Goal: Task Accomplishment & Management: Manage account settings

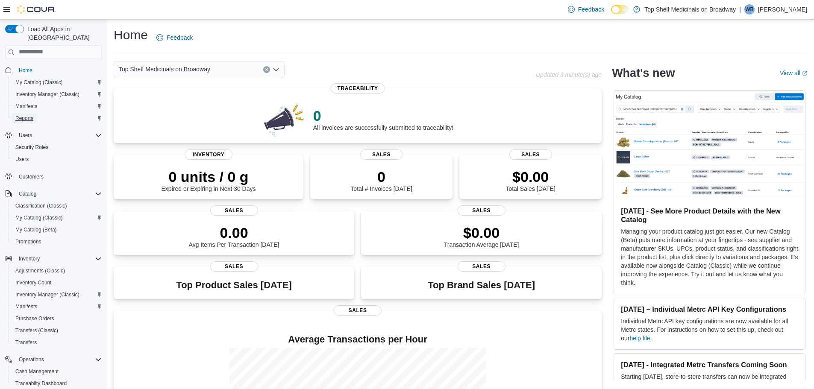
click at [24, 115] on span "Reports" at bounding box center [24, 118] width 18 height 7
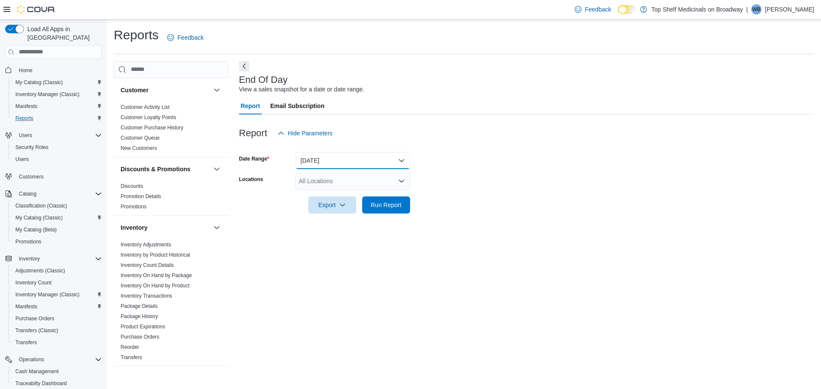
click at [312, 161] on button "[DATE]" at bounding box center [352, 160] width 115 height 17
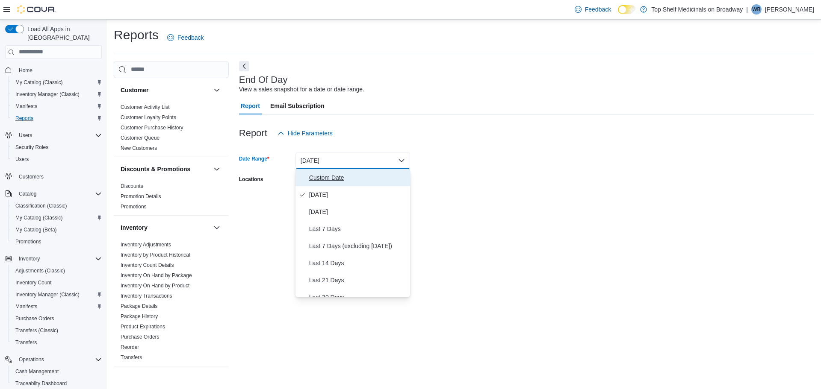
click at [319, 176] on span "Custom Date" at bounding box center [357, 178] width 97 height 10
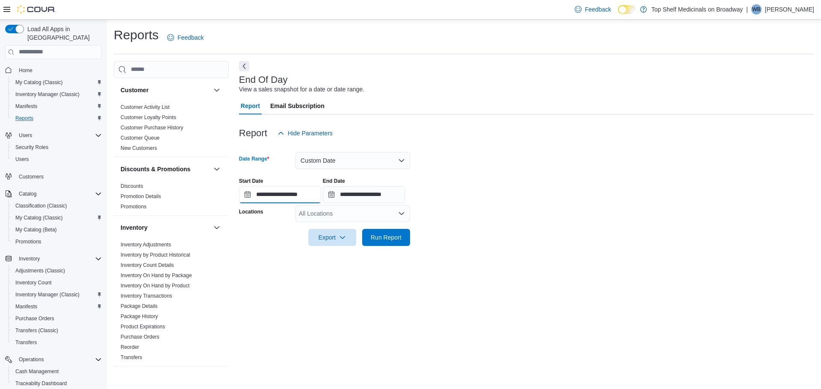
click at [296, 198] on input "**********" at bounding box center [280, 194] width 82 height 17
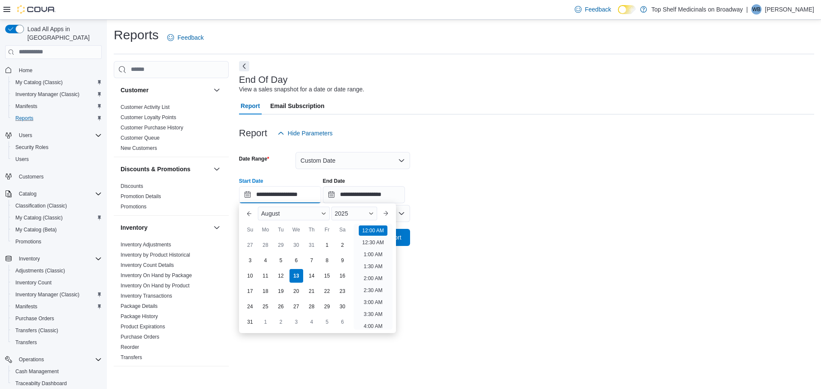
scroll to position [27, 0]
click at [268, 274] on div "11" at bounding box center [265, 275] width 15 height 15
type input "**********"
click at [370, 195] on input "**********" at bounding box center [364, 194] width 82 height 17
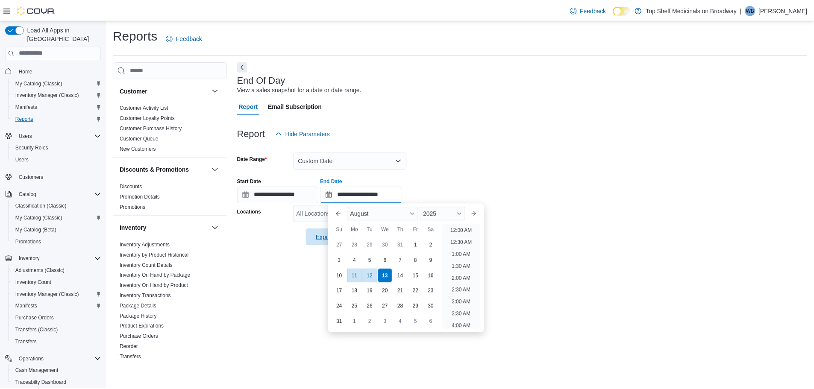
scroll to position [470, 0]
click at [358, 271] on div "11" at bounding box center [357, 275] width 15 height 15
type input "**********"
click at [531, 147] on div at bounding box center [526, 147] width 575 height 10
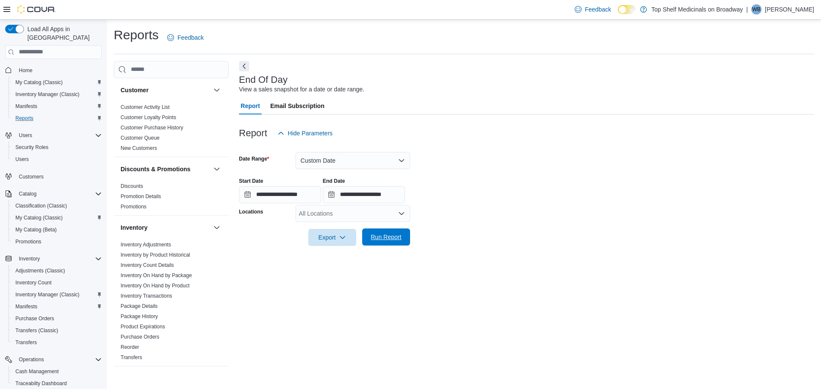
click at [402, 240] on span "Run Report" at bounding box center [386, 237] width 38 height 17
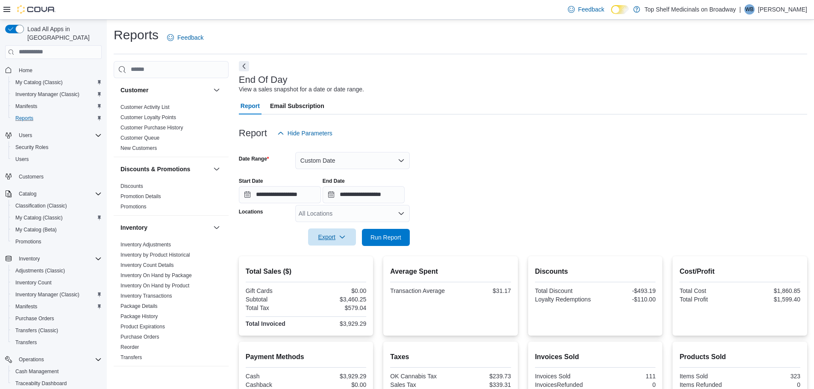
click at [334, 237] on span "Export" at bounding box center [332, 237] width 38 height 17
click at [333, 268] on span "Export to Pdf" at bounding box center [333, 271] width 38 height 7
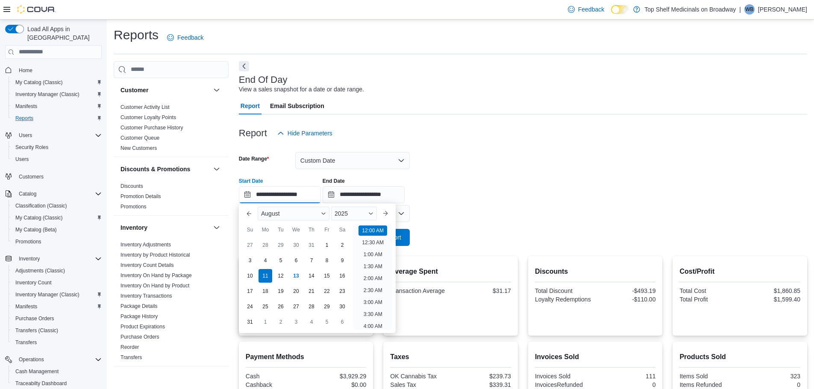
click at [274, 192] on input "**********" at bounding box center [280, 194] width 82 height 17
click at [278, 276] on div "12" at bounding box center [280, 275] width 15 height 15
type input "**********"
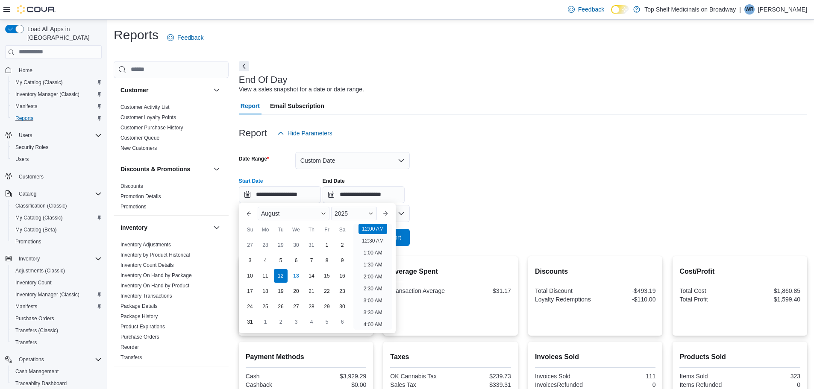
click at [450, 189] on div "**********" at bounding box center [523, 187] width 569 height 32
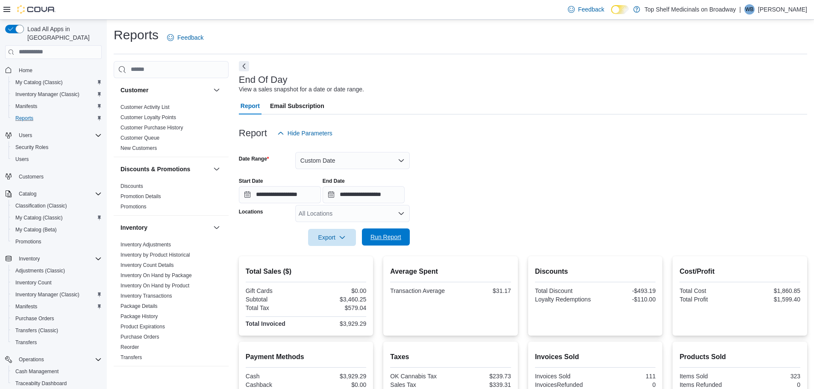
click at [394, 233] on span "Run Report" at bounding box center [386, 237] width 31 height 9
click at [333, 238] on span "Export" at bounding box center [332, 237] width 38 height 17
click at [332, 266] on button "Export to Pdf" at bounding box center [333, 271] width 49 height 17
click at [34, 65] on link "Home" at bounding box center [25, 70] width 21 height 10
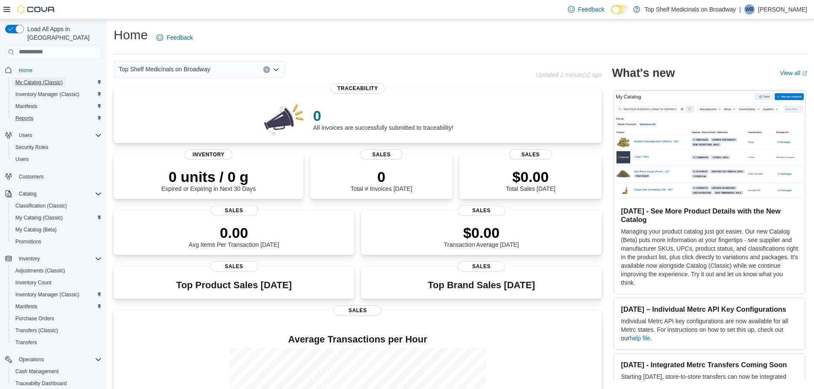
click at [50, 79] on span "My Catalog (Classic)" at bounding box center [38, 82] width 47 height 7
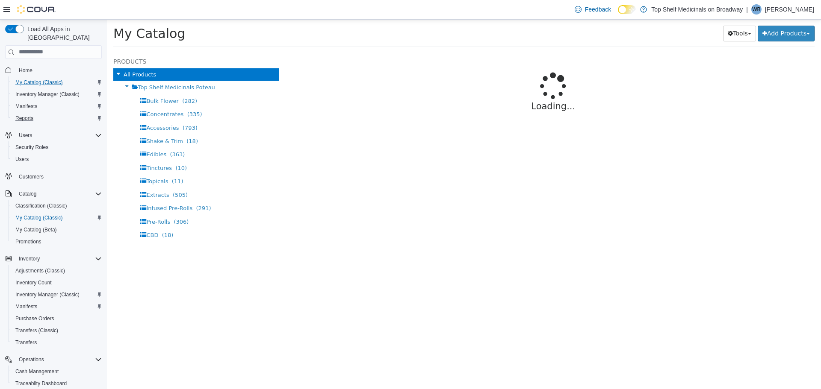
select select "**********"
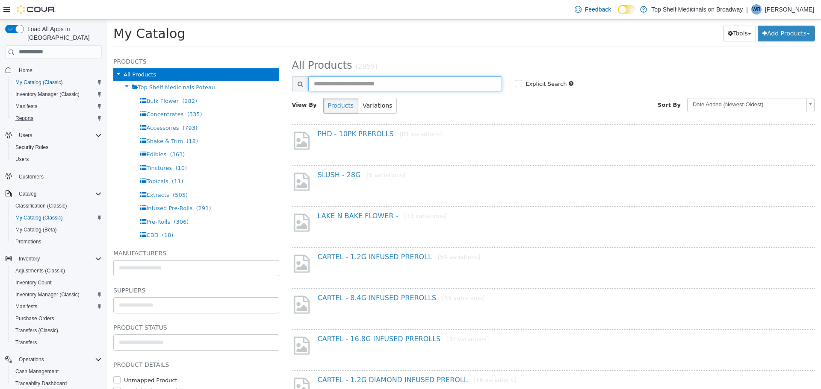
click at [387, 83] on input "text" at bounding box center [405, 83] width 194 height 15
type input "**********"
select select "**********"
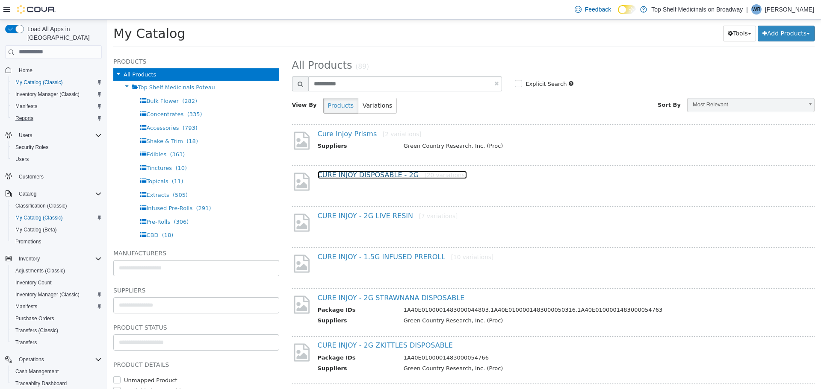
click at [368, 173] on link "CURE INJOY DISPOSABLE - 2G [20 variations]" at bounding box center [393, 175] width 150 height 8
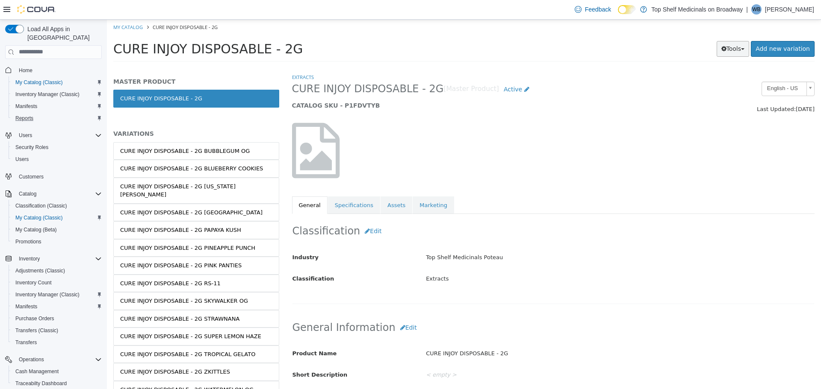
click at [746, 42] on button "Tools" at bounding box center [733, 49] width 33 height 16
click at [702, 119] on div at bounding box center [554, 150] width 536 height 73
click at [169, 148] on div "CURE INJOY DISPOSABLE - 2G BUBBLEGUM OG" at bounding box center [185, 151] width 130 height 9
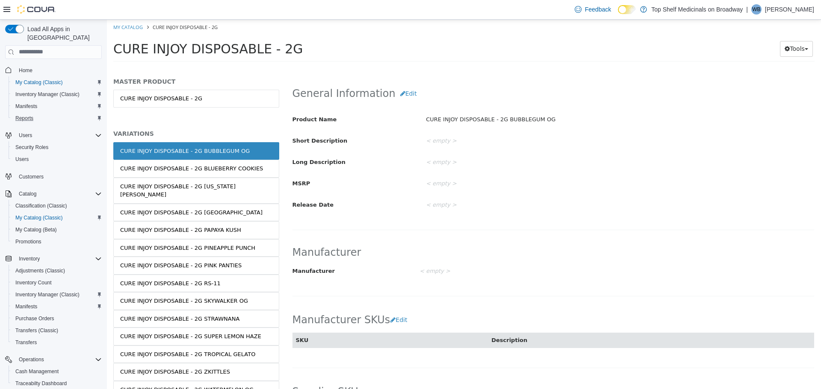
scroll to position [86, 0]
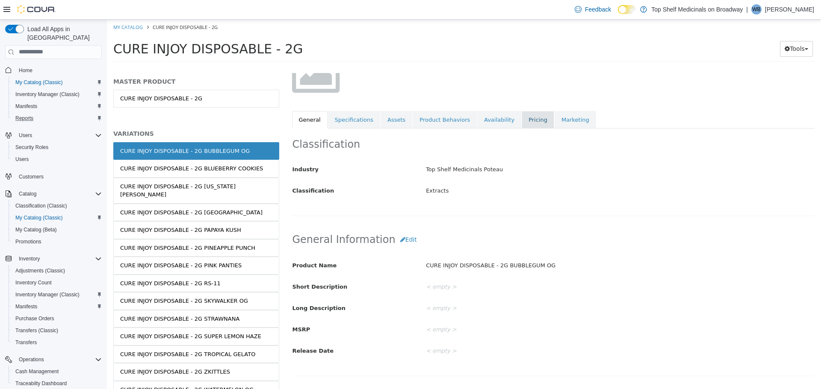
click at [522, 123] on link "Pricing" at bounding box center [538, 120] width 32 height 18
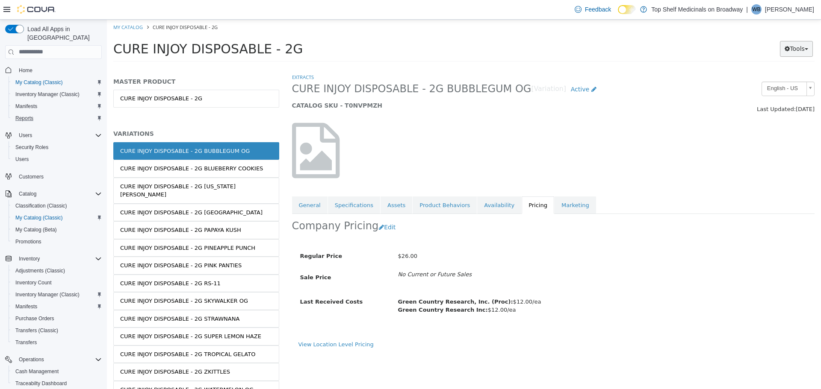
click at [791, 48] on button "Tools" at bounding box center [796, 49] width 33 height 16
click at [493, 126] on div at bounding box center [554, 150] width 536 height 73
click at [135, 30] on li "My Catalog" at bounding box center [128, 27] width 31 height 8
click at [135, 28] on link "My Catalog" at bounding box center [128, 27] width 30 height 6
select select "**********"
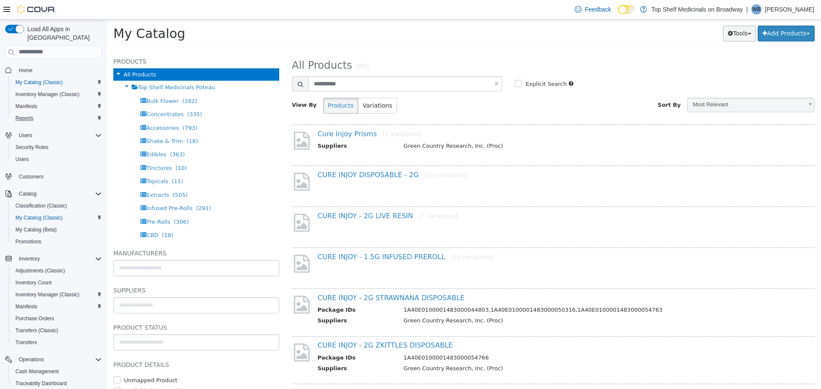
click at [726, 36] on button "Tools" at bounding box center [739, 33] width 33 height 16
click at [735, 74] on link "Bulk Product Editor" at bounding box center [715, 74] width 80 height 12
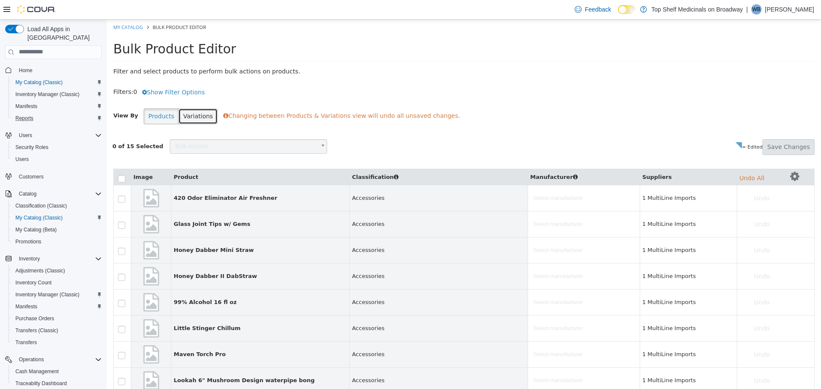
click at [183, 116] on button "Variations" at bounding box center [197, 116] width 39 height 16
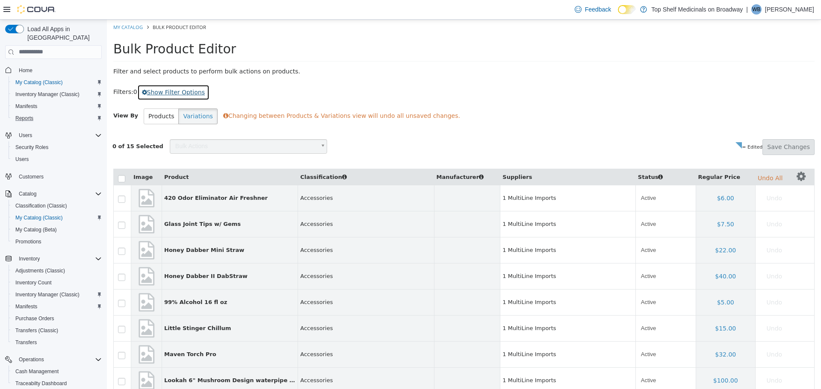
click at [162, 92] on button "Show Filter Options" at bounding box center [173, 92] width 72 height 16
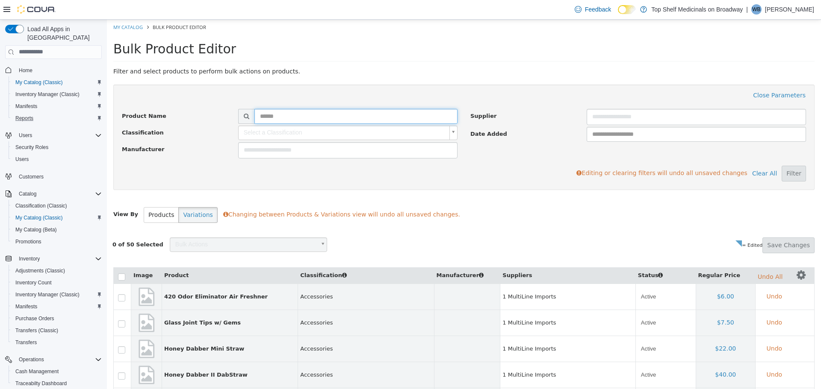
click at [285, 116] on input "text" at bounding box center [355, 116] width 203 height 15
click at [787, 174] on button "Filter" at bounding box center [794, 173] width 24 height 16
click at [310, 115] on input "**********" at bounding box center [355, 116] width 203 height 15
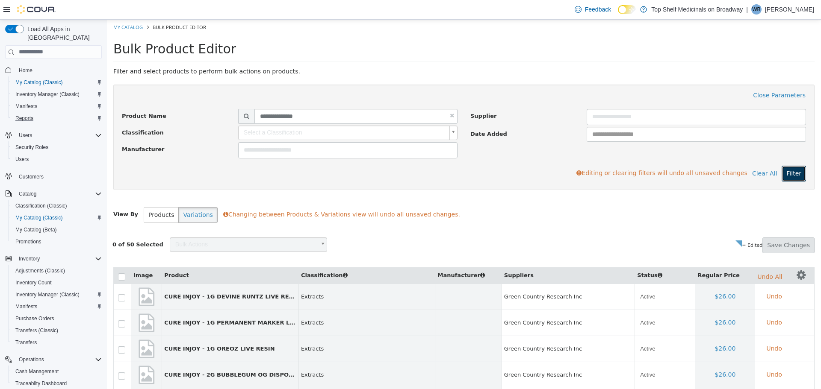
click at [782, 176] on button "Filter" at bounding box center [794, 173] width 24 height 16
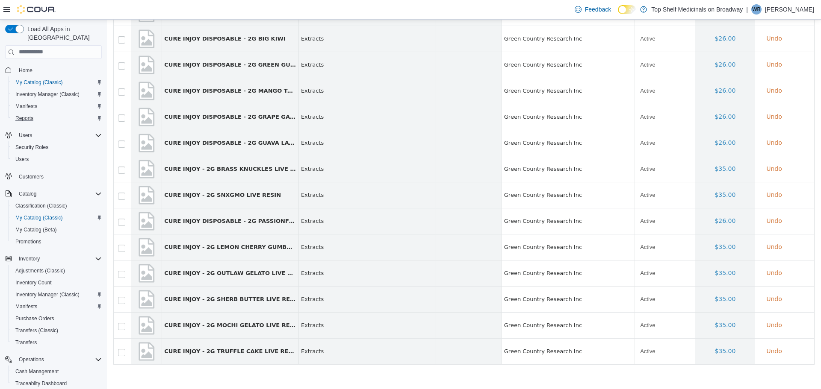
scroll to position [1198, 0]
click at [122, 167] on div at bounding box center [123, 169] width 11 height 6
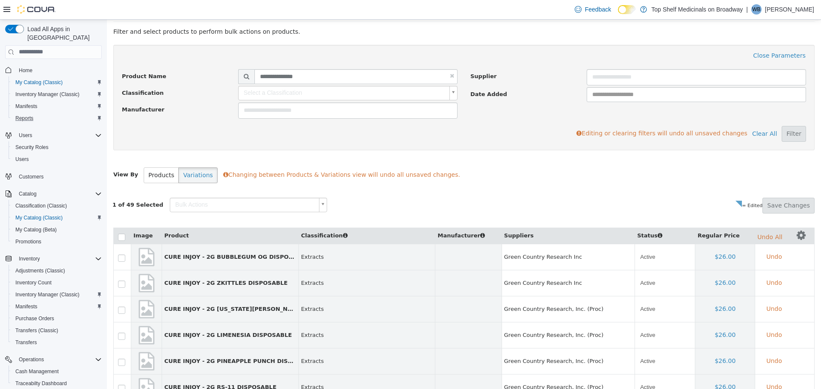
scroll to position [0, 0]
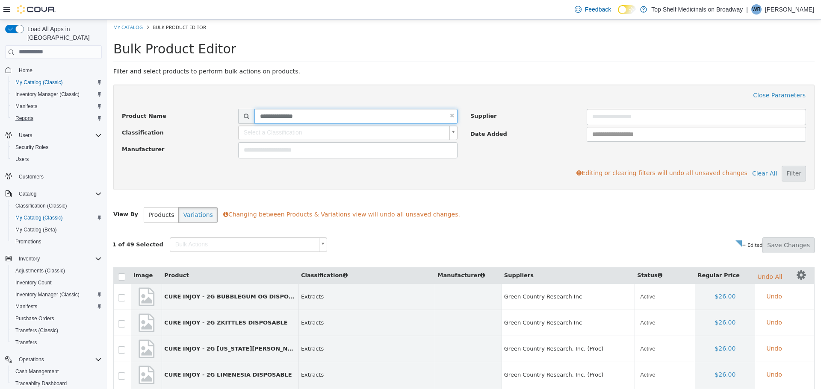
click at [319, 114] on input "**********" at bounding box center [355, 116] width 203 height 15
click at [292, 117] on input "**********" at bounding box center [355, 116] width 203 height 15
type input "**********"
click at [782, 169] on button "Filter" at bounding box center [794, 173] width 24 height 16
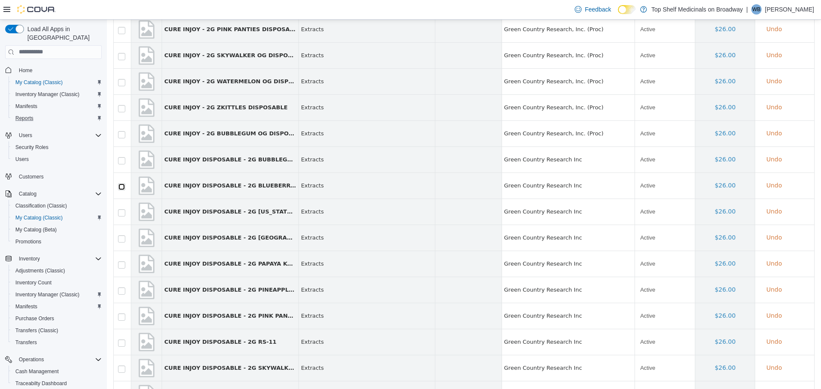
scroll to position [716, 0]
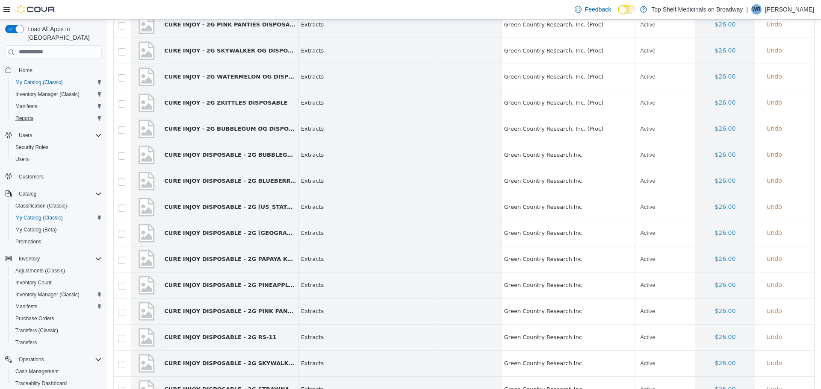
click at [121, 282] on td at bounding box center [123, 285] width 18 height 26
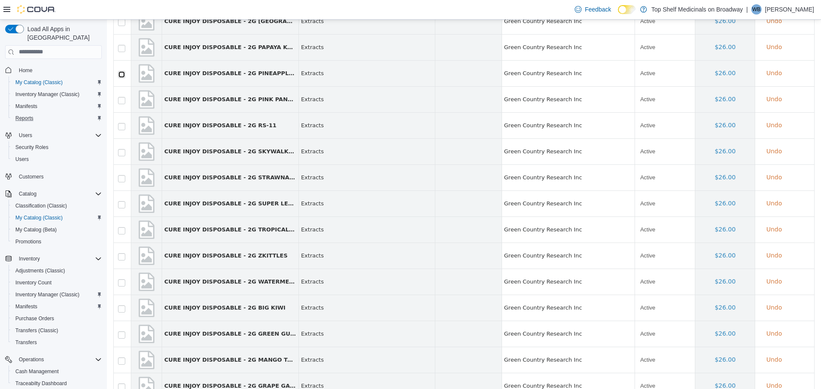
scroll to position [929, 0]
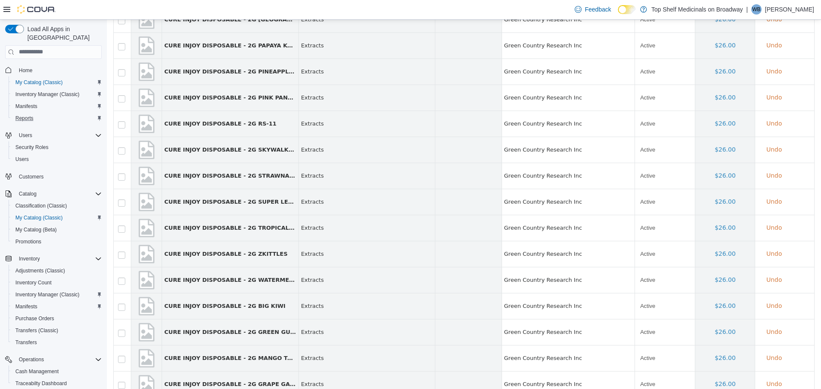
click at [127, 226] on label at bounding box center [128, 228] width 2 height 6
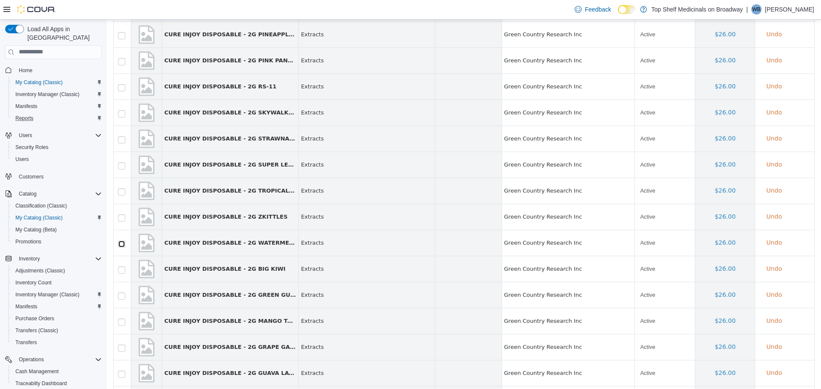
scroll to position [1015, 0]
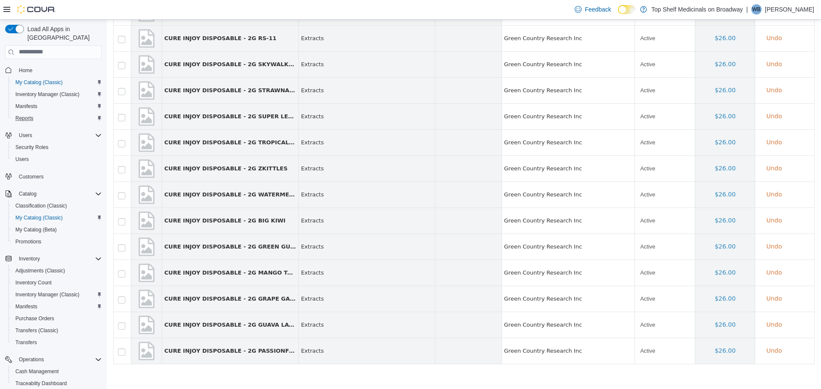
click at [121, 252] on td at bounding box center [123, 246] width 18 height 26
click at [121, 269] on td at bounding box center [123, 273] width 18 height 26
click at [127, 271] on label at bounding box center [128, 273] width 2 height 6
click at [127, 297] on label at bounding box center [128, 299] width 2 height 6
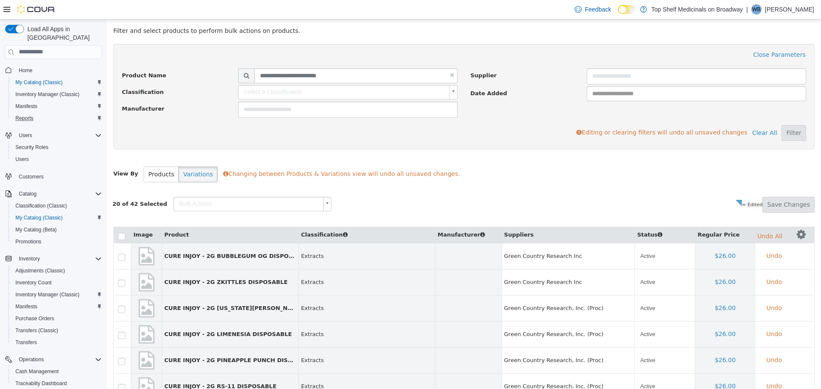
scroll to position [32, 0]
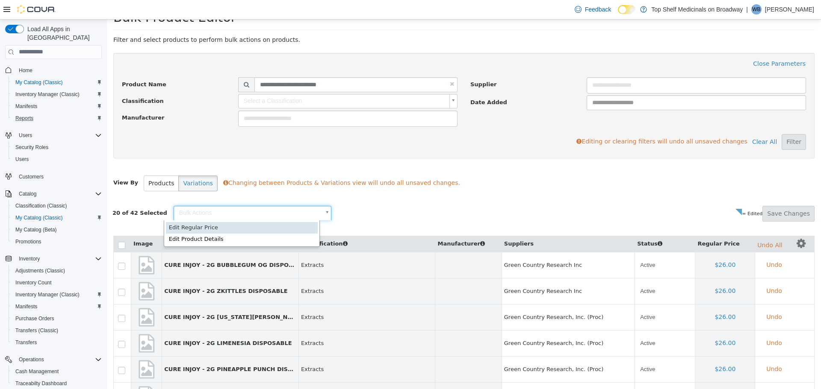
scroll to position [0, 3]
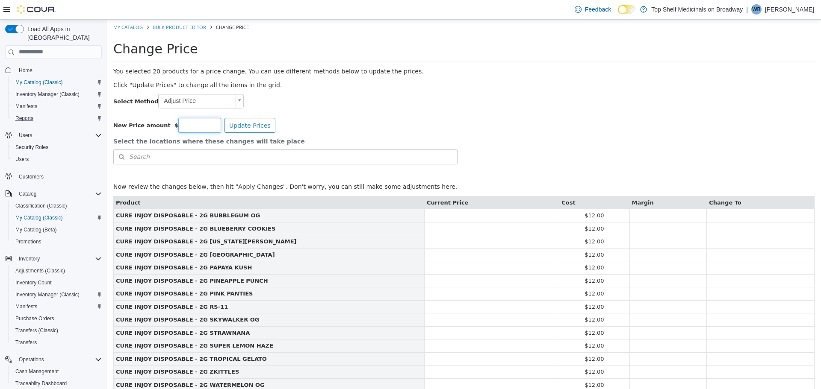
click at [195, 129] on input "number" at bounding box center [199, 125] width 43 height 15
type input "**"
click at [247, 120] on button "Update Prices" at bounding box center [249, 125] width 51 height 15
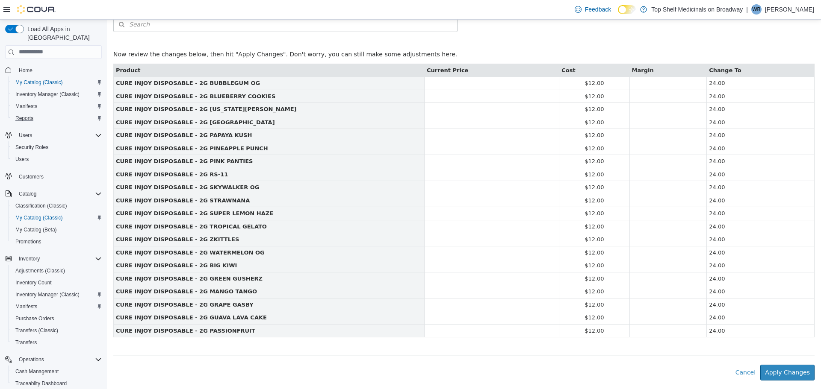
scroll to position [133, 0]
click at [794, 372] on button "Apply Changes" at bounding box center [787, 372] width 54 height 16
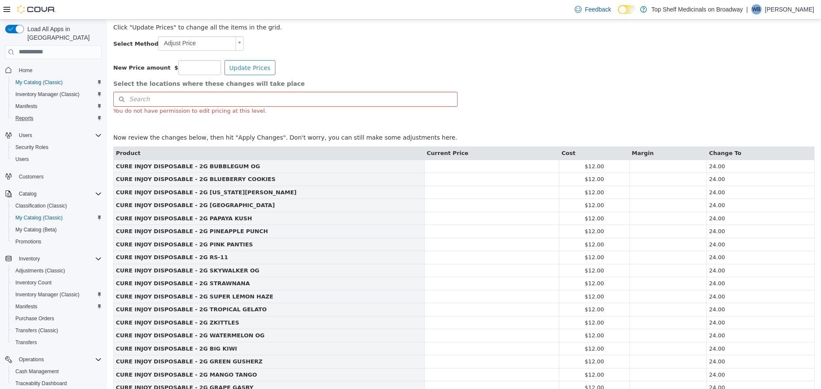
scroll to position [47, 0]
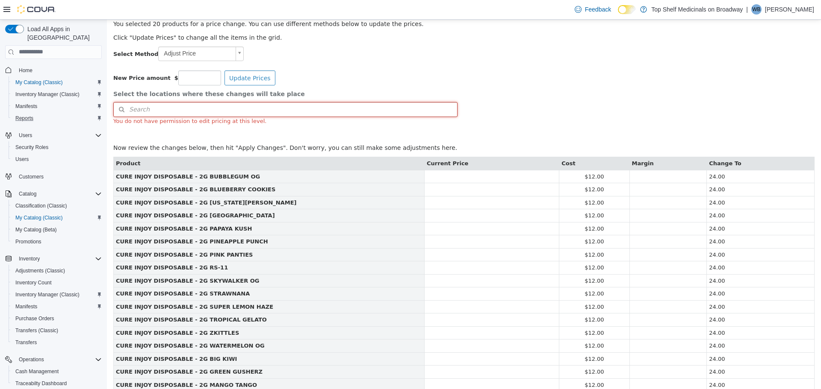
click at [215, 107] on button "Search" at bounding box center [285, 109] width 344 height 15
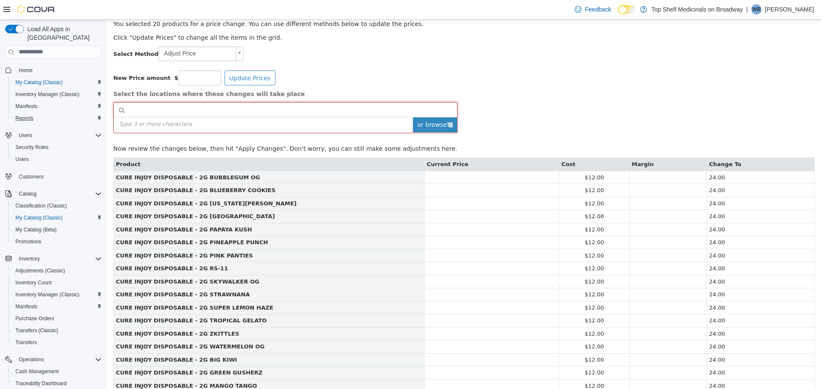
click at [453, 125] on span "or browse" at bounding box center [435, 124] width 44 height 15
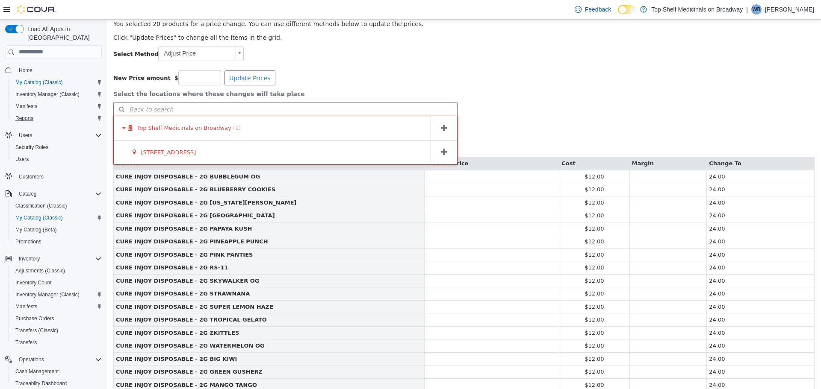
click at [437, 149] on span at bounding box center [444, 152] width 27 height 24
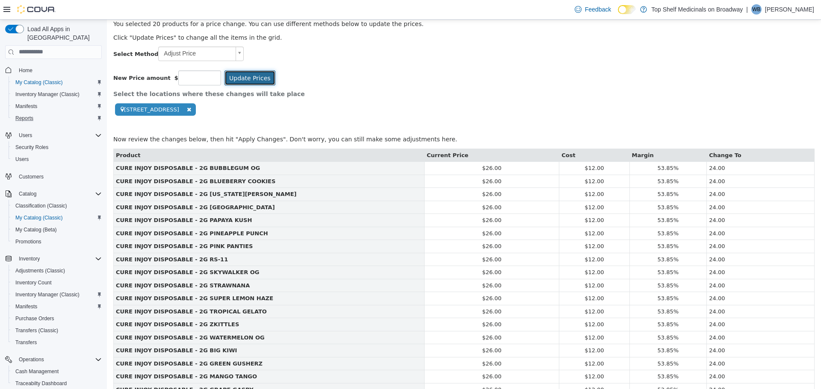
click at [245, 75] on button "Update Prices" at bounding box center [249, 77] width 51 height 15
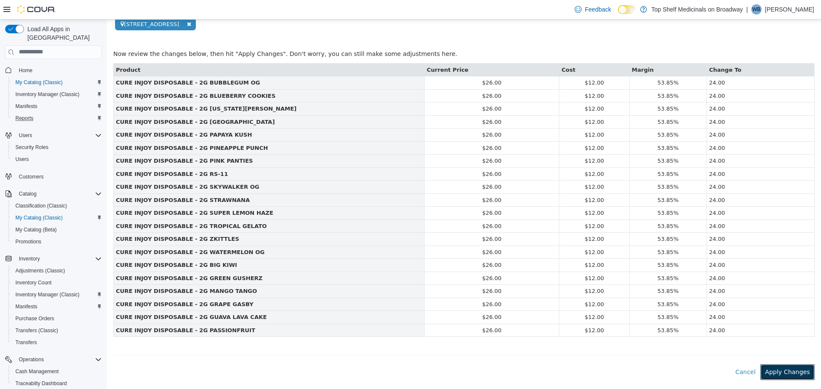
click at [785, 372] on button "Apply Changes" at bounding box center [787, 372] width 54 height 16
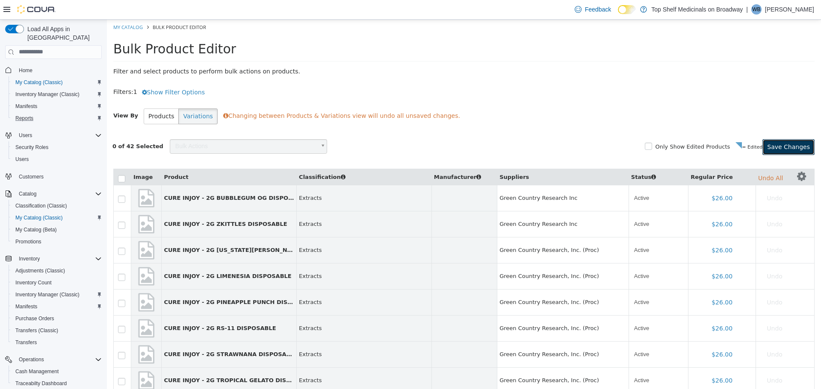
click at [782, 142] on button "Save Changes" at bounding box center [788, 147] width 52 height 16
click at [130, 24] on link "My Catalog" at bounding box center [128, 27] width 30 height 6
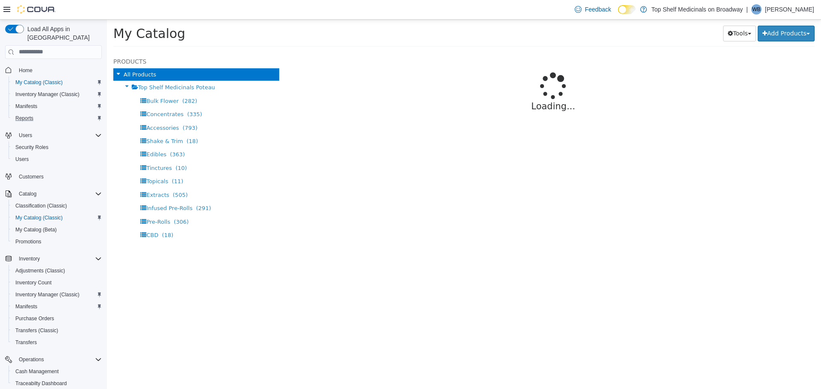
select select "**********"
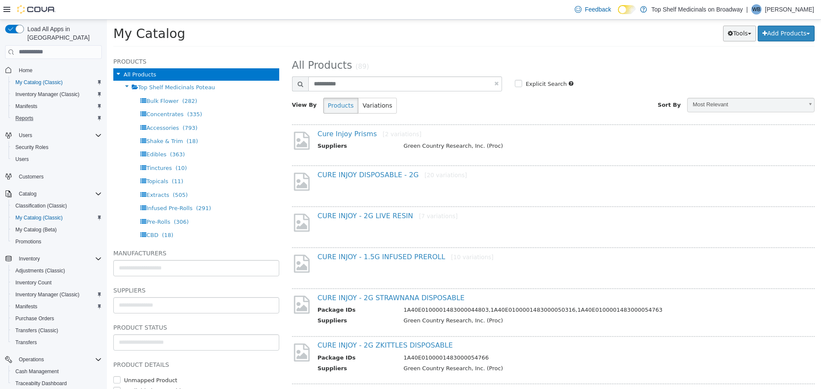
click at [726, 37] on button "Tools" at bounding box center [739, 33] width 33 height 16
click at [704, 76] on link "Bulk Product Editor" at bounding box center [715, 74] width 80 height 12
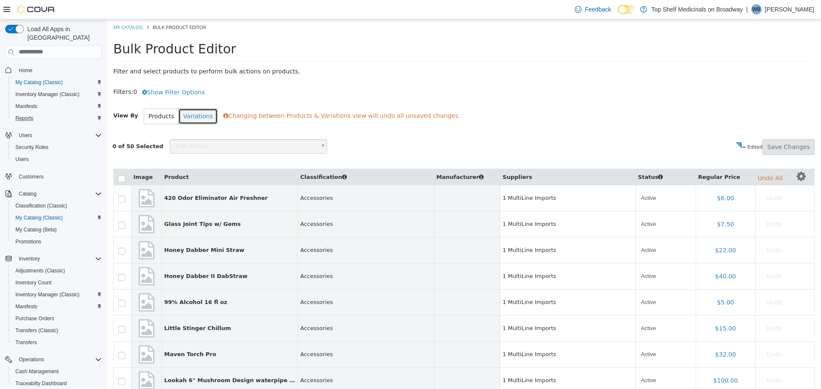
click at [192, 112] on button "Variations" at bounding box center [197, 116] width 39 height 16
click at [162, 89] on button "Show Filter Options" at bounding box center [173, 92] width 72 height 16
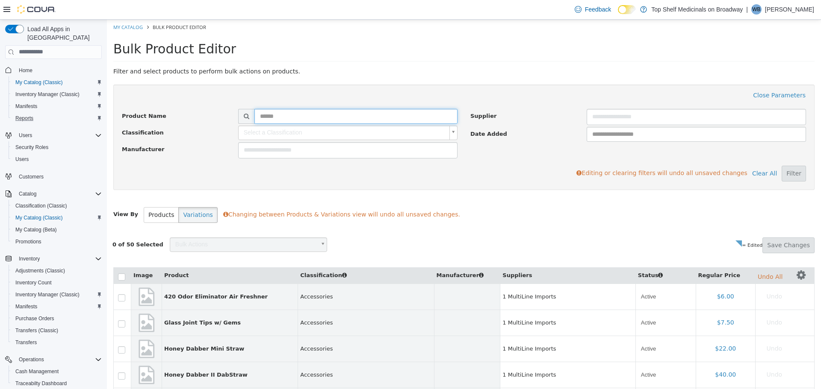
click at [281, 118] on input "text" at bounding box center [355, 116] width 203 height 15
type input "**********"
click at [785, 174] on button "Filter" at bounding box center [794, 173] width 24 height 16
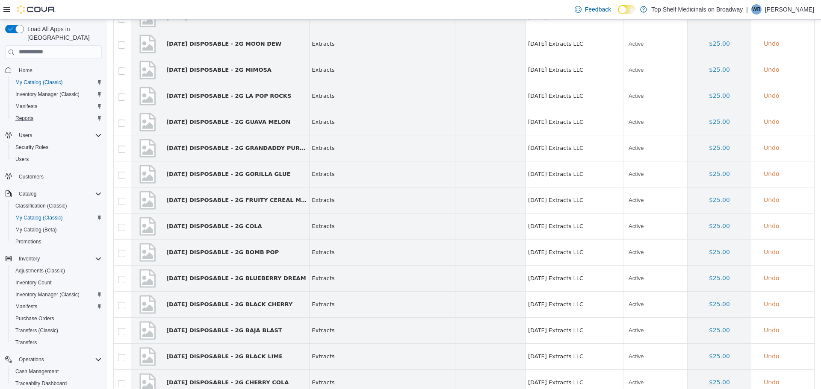
scroll to position [1239, 0]
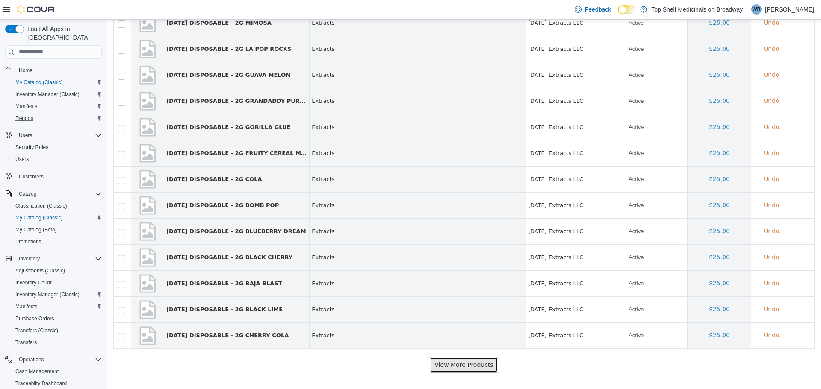
click at [451, 364] on button "View More Products" at bounding box center [464, 365] width 68 height 16
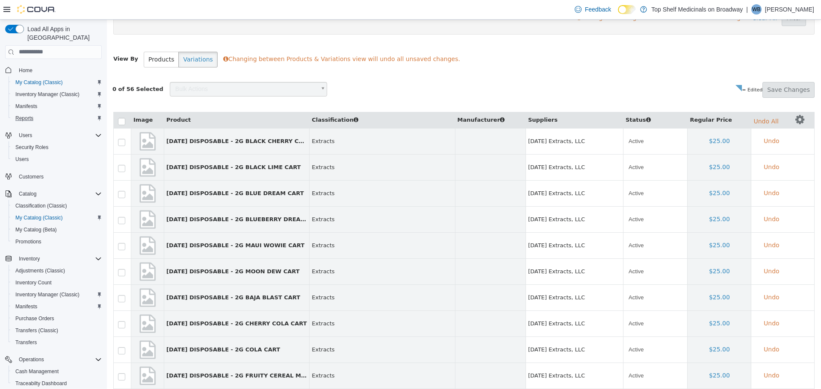
scroll to position [140, 0]
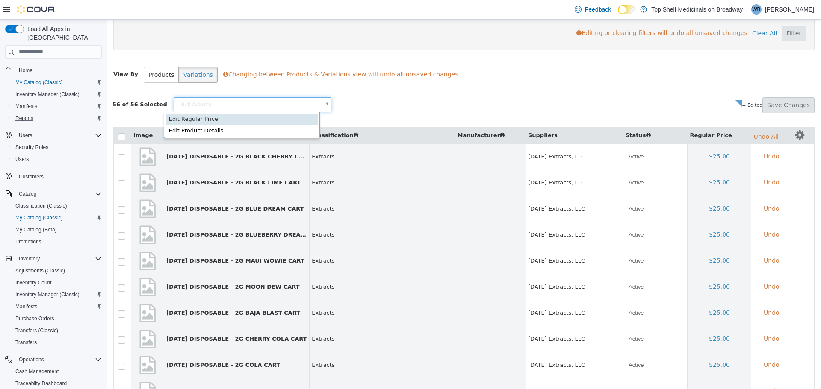
scroll to position [0, 3]
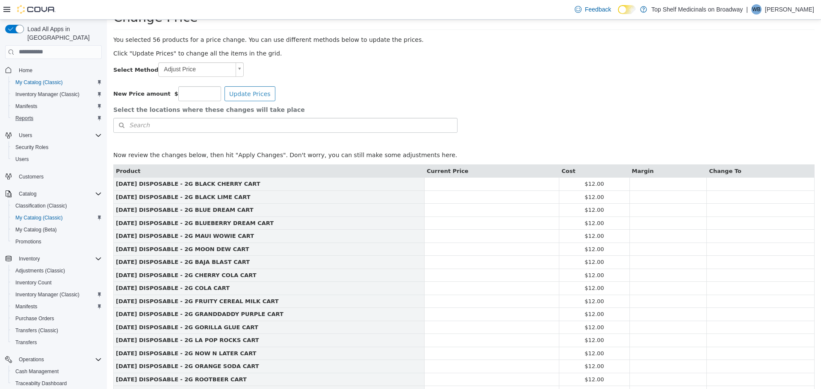
scroll to position [12, 0]
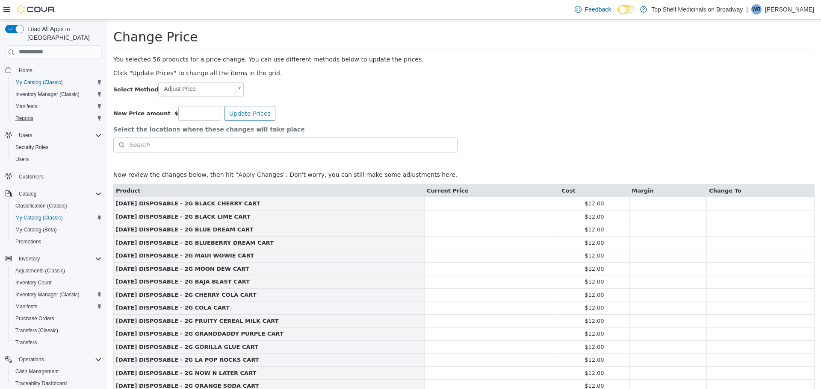
click at [222, 136] on div "Select the locations where these changes will take place Search Type 3 or more …" at bounding box center [285, 141] width 357 height 41
click at [233, 141] on button "Search" at bounding box center [285, 144] width 344 height 15
click at [424, 162] on span "or browse" at bounding box center [435, 160] width 44 height 15
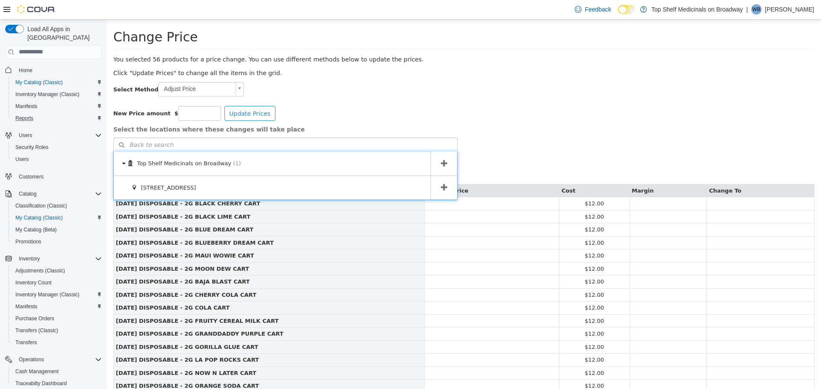
click at [437, 189] on span at bounding box center [444, 188] width 27 height 24
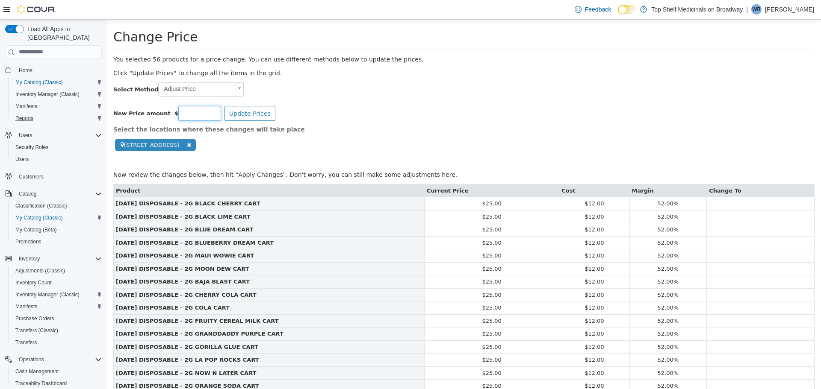
click at [182, 110] on input "number" at bounding box center [199, 113] width 43 height 15
click at [313, 121] on div "**********" at bounding box center [285, 141] width 357 height 41
click at [239, 110] on button "Update Prices" at bounding box center [249, 113] width 51 height 15
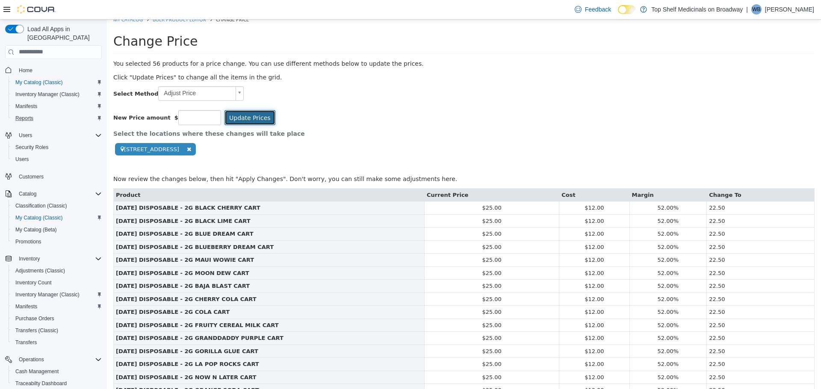
scroll to position [0, 0]
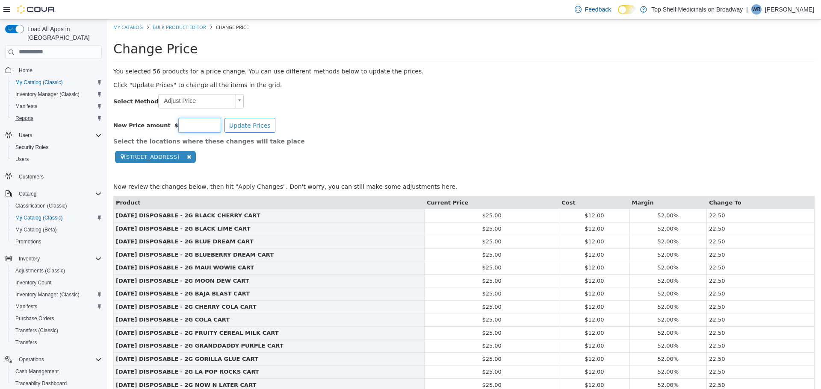
drag, startPoint x: 188, startPoint y: 127, endPoint x: 177, endPoint y: 133, distance: 11.9
type input "**"
click at [235, 123] on button "Update Prices" at bounding box center [249, 125] width 51 height 15
click at [460, 135] on div "**********" at bounding box center [285, 153] width 357 height 41
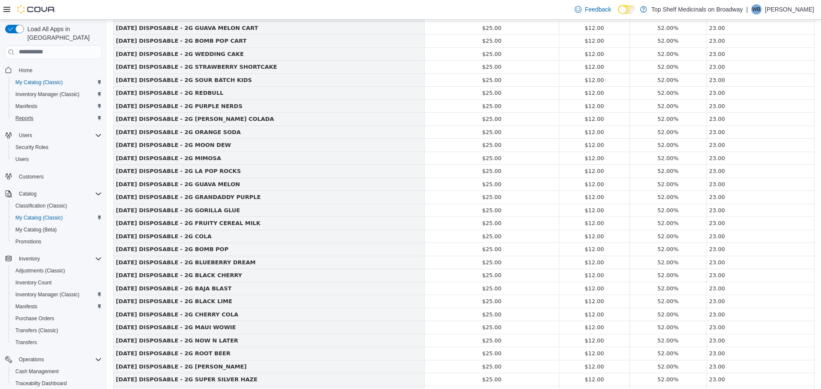
scroll to position [602, 0]
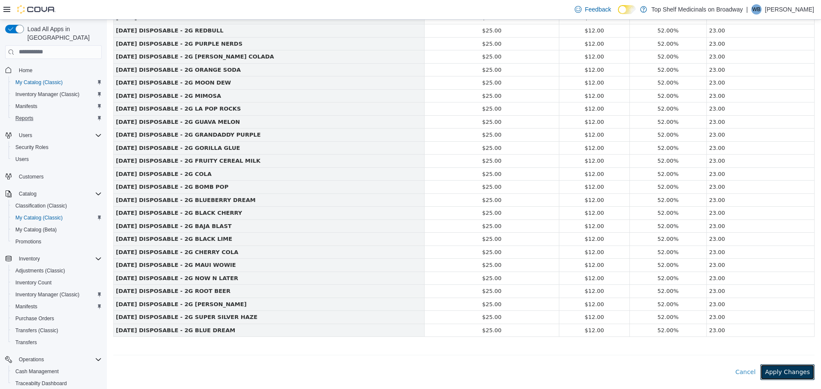
click at [777, 372] on button "Apply Changes" at bounding box center [787, 372] width 54 height 16
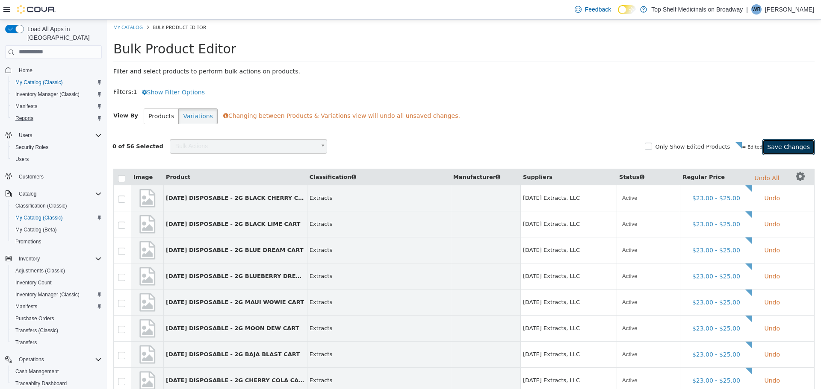
click at [792, 146] on button "Save Changes" at bounding box center [788, 147] width 52 height 16
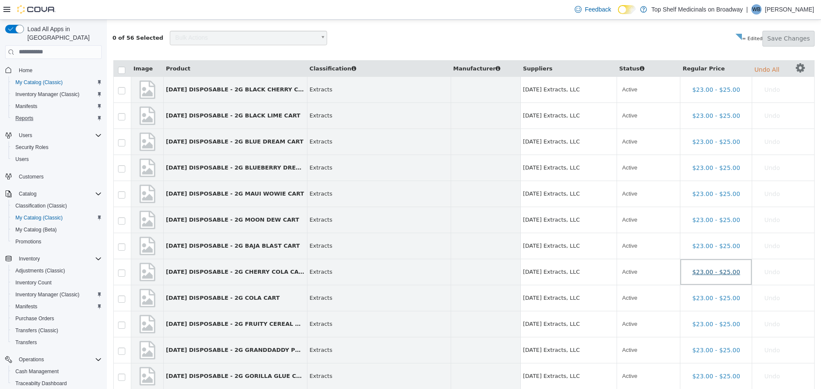
scroll to position [86, 0]
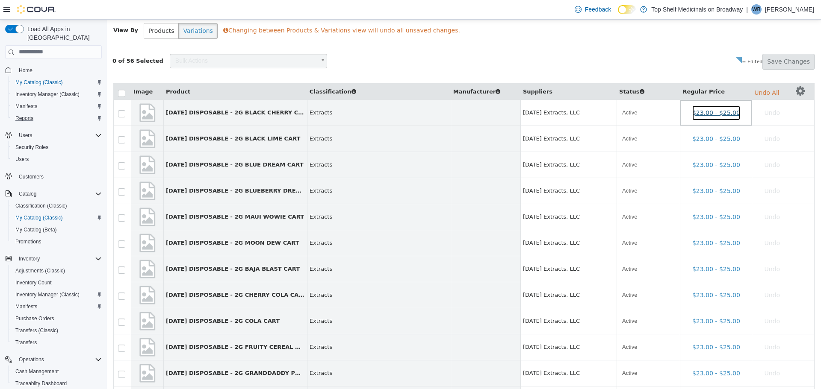
click at [725, 114] on button "$23.00 - $25.00" at bounding box center [716, 113] width 49 height 16
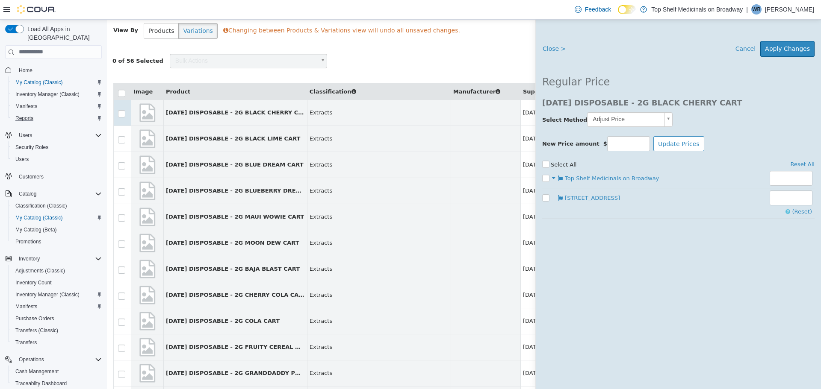
click at [428, 216] on span "Extracts" at bounding box center [379, 216] width 139 height 9
click at [754, 48] on button "Cancel" at bounding box center [746, 49] width 30 height 16
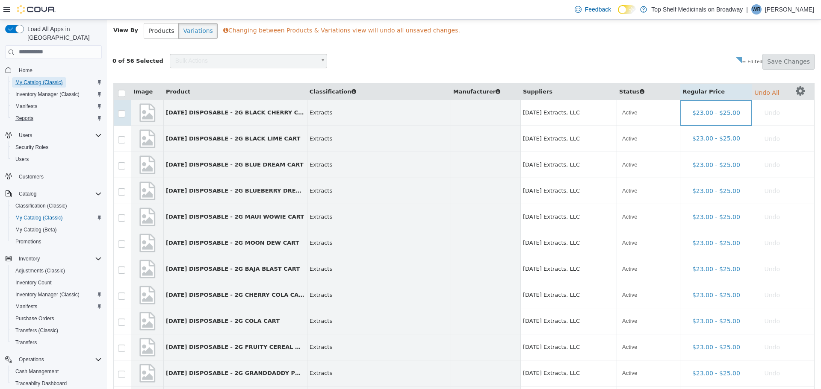
click at [38, 79] on span "My Catalog (Classic)" at bounding box center [38, 82] width 47 height 7
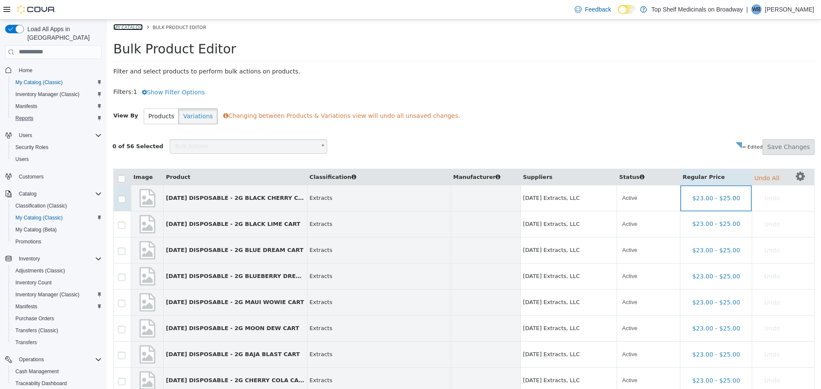
click at [132, 25] on link "My Catalog" at bounding box center [128, 27] width 30 height 6
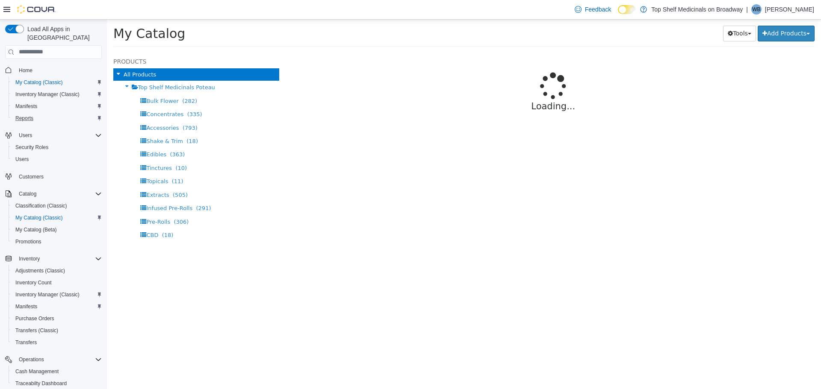
select select "**********"
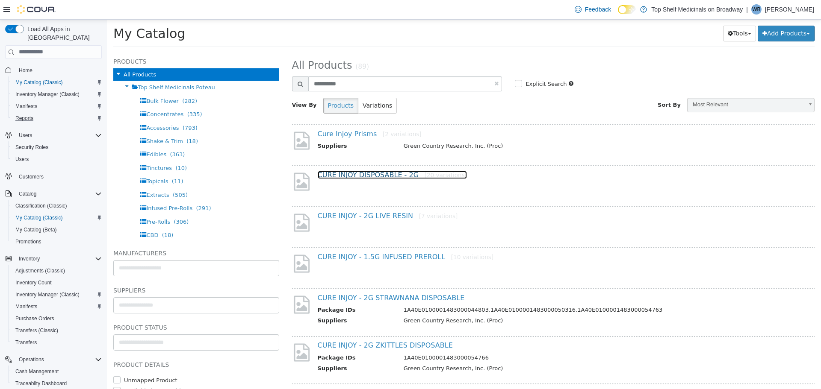
click at [349, 171] on link "CURE INJOY DISPOSABLE - 2G [20 variations]" at bounding box center [393, 175] width 150 height 8
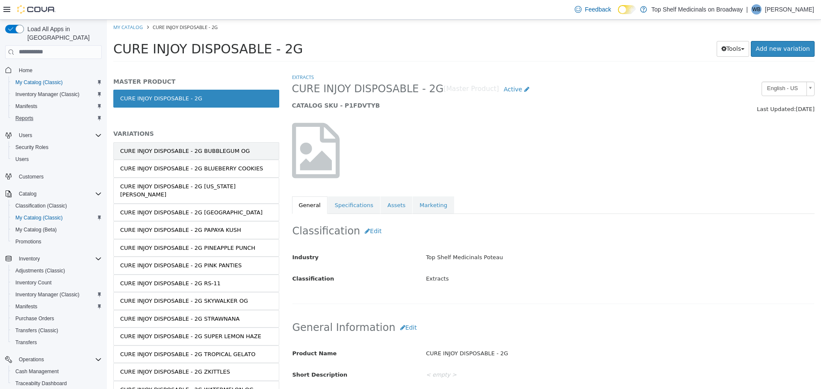
click at [210, 148] on div "CURE INJOY DISPOSABLE - 2G BUBBLEGUM OG" at bounding box center [185, 151] width 130 height 9
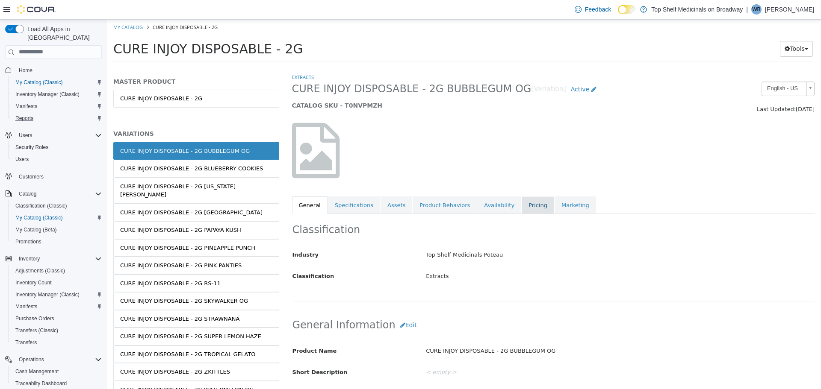
click at [522, 207] on link "Pricing" at bounding box center [538, 205] width 32 height 18
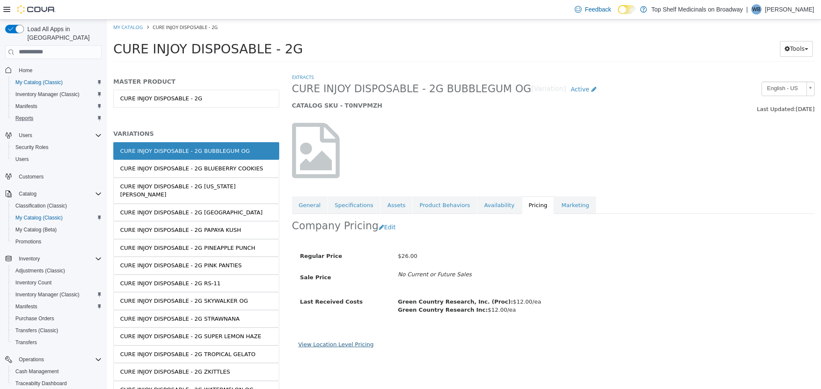
click at [321, 346] on link "View Location Level Pricing" at bounding box center [335, 344] width 75 height 6
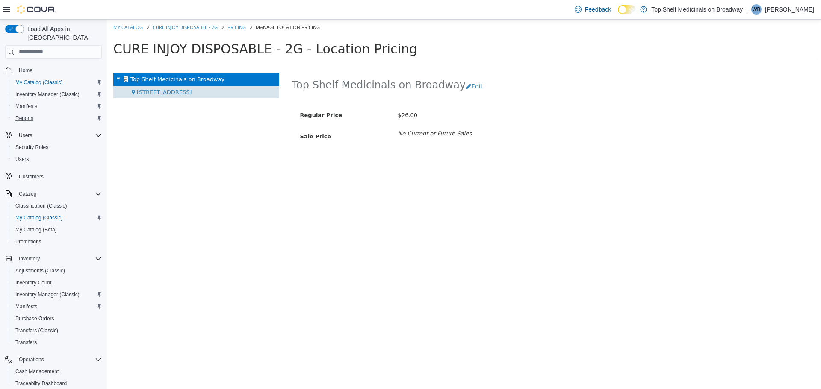
click at [202, 87] on div "[STREET_ADDRESS]" at bounding box center [196, 92] width 166 height 13
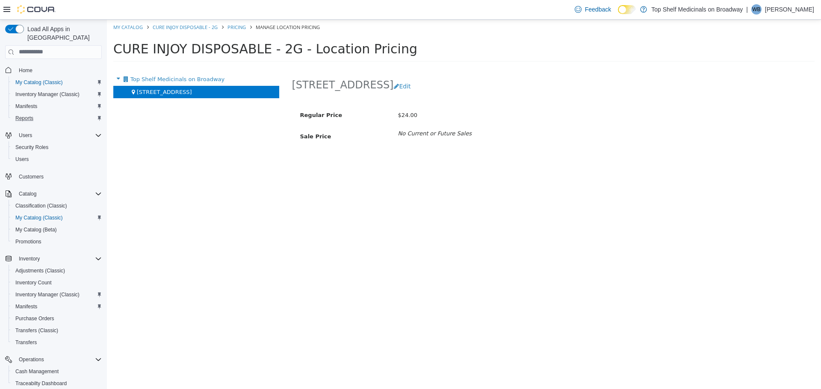
click at [36, 66] on span "Home" at bounding box center [58, 70] width 86 height 11
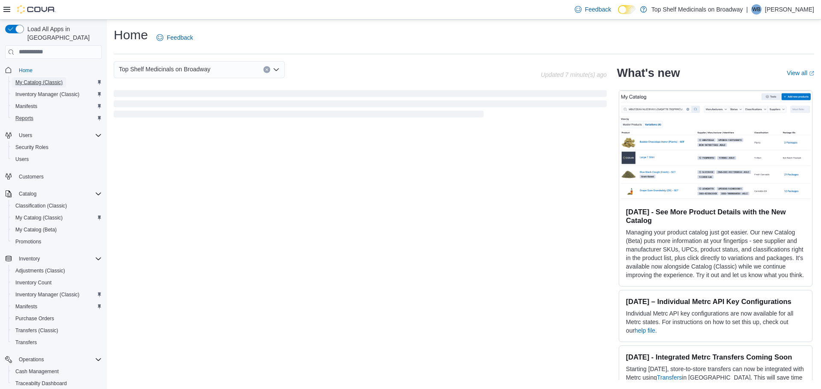
click at [44, 79] on span "My Catalog (Classic)" at bounding box center [38, 82] width 47 height 7
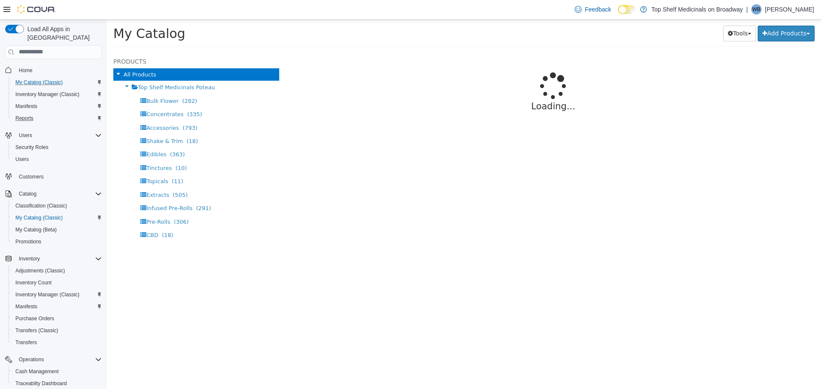
select select "**********"
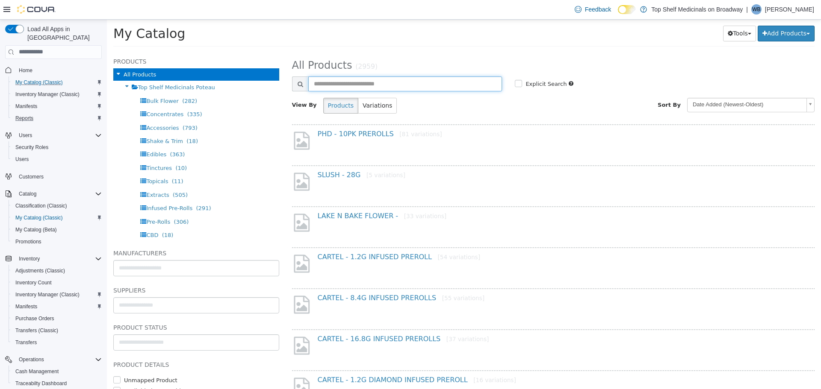
click at [374, 87] on input "text" at bounding box center [405, 83] width 194 height 15
type input "**********"
select select "**********"
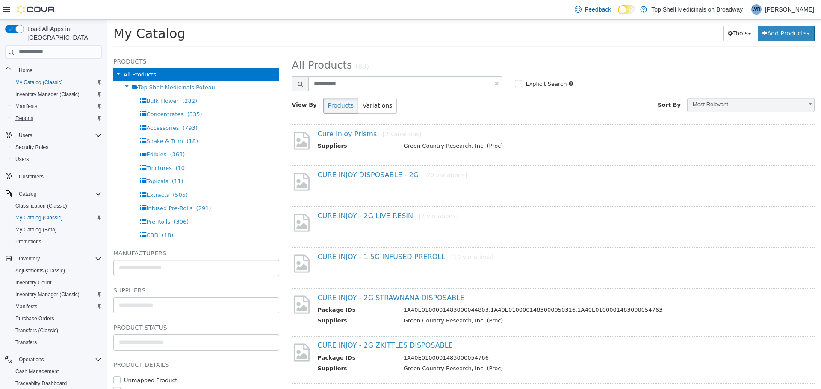
click at [353, 168] on div "CURE INJOY DISPOSABLE - 2G [20 variations]" at bounding box center [553, 183] width 523 height 37
click at [357, 173] on link "CURE INJOY DISPOSABLE - 2G [20 variations]" at bounding box center [393, 175] width 150 height 8
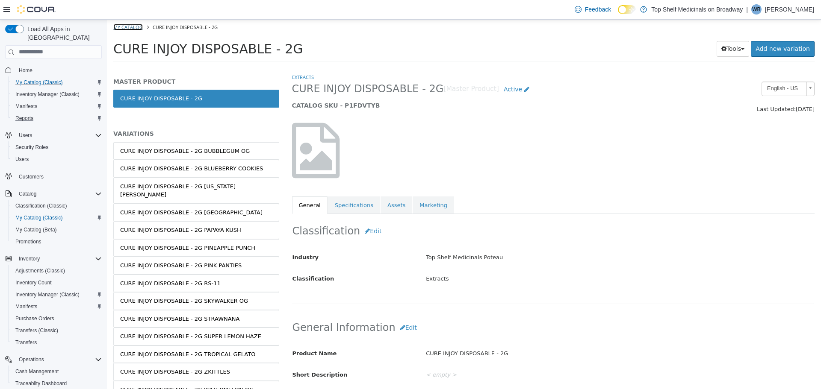
click at [124, 27] on link "My Catalog" at bounding box center [128, 27] width 30 height 6
select select "**********"
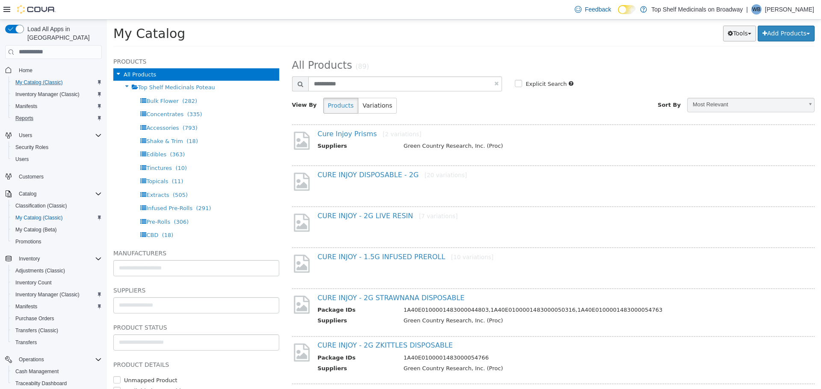
click at [729, 37] on button "Tools" at bounding box center [739, 33] width 33 height 16
click at [734, 75] on link "Bulk Product Editor" at bounding box center [715, 74] width 80 height 12
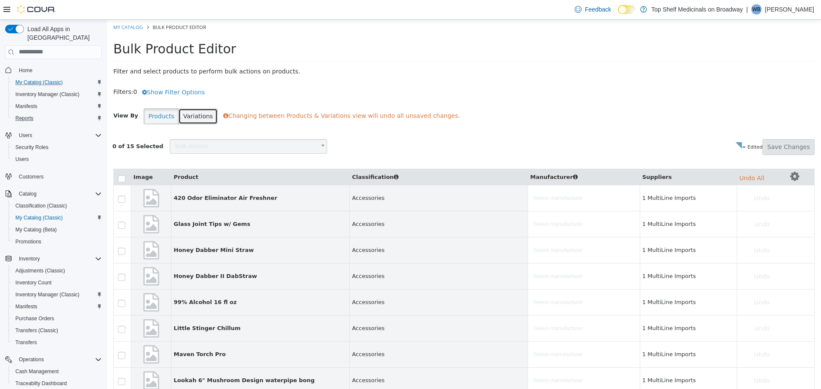
click at [198, 117] on button "Variations" at bounding box center [197, 116] width 39 height 16
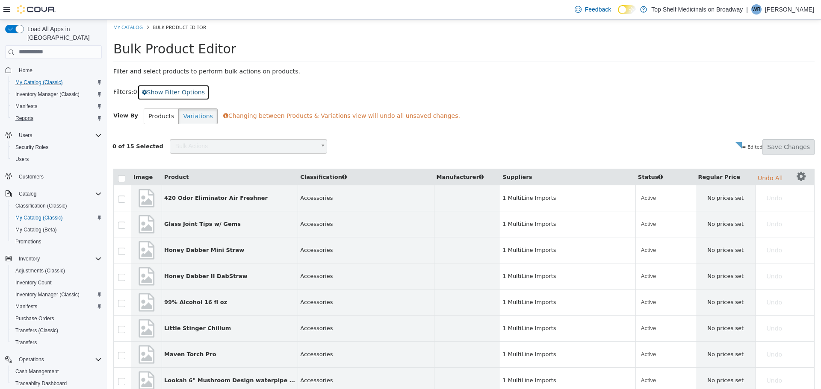
click at [168, 92] on button "Show Filter Options" at bounding box center [173, 92] width 72 height 16
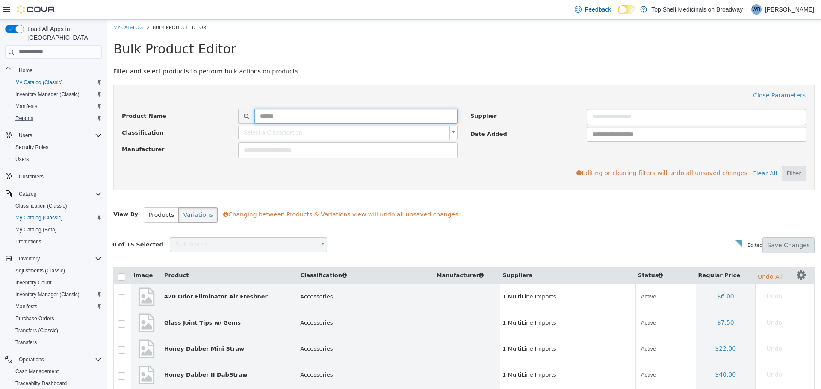
click at [329, 112] on input "text" at bounding box center [355, 116] width 203 height 15
type input "**********"
click at [789, 174] on button "Filter" at bounding box center [794, 173] width 24 height 16
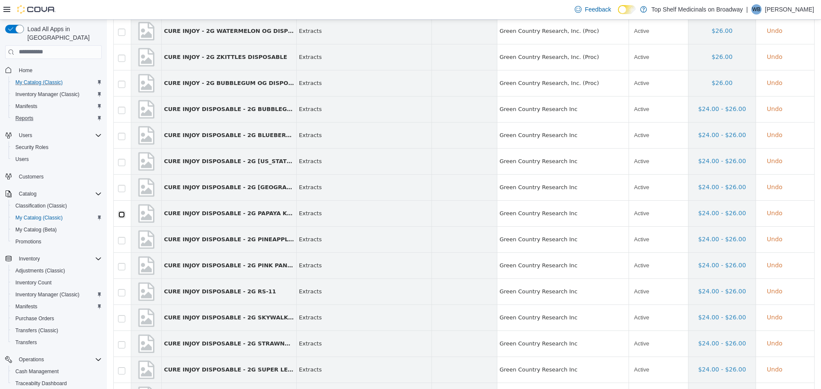
scroll to position [770, 0]
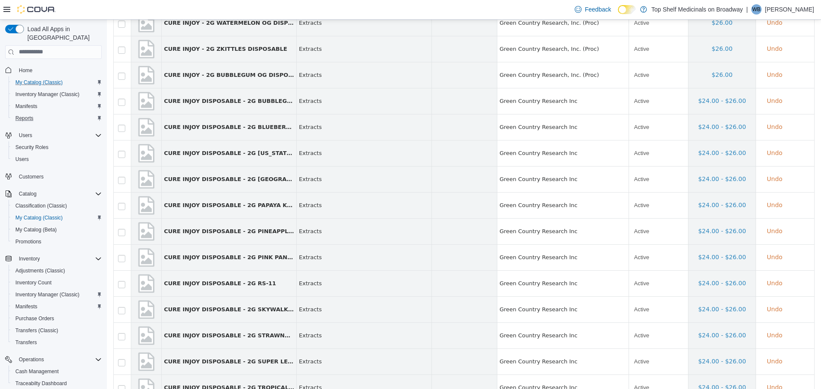
click at [121, 236] on td at bounding box center [123, 231] width 18 height 26
click at [123, 237] on td at bounding box center [123, 231] width 18 height 26
click at [121, 266] on td at bounding box center [123, 257] width 18 height 26
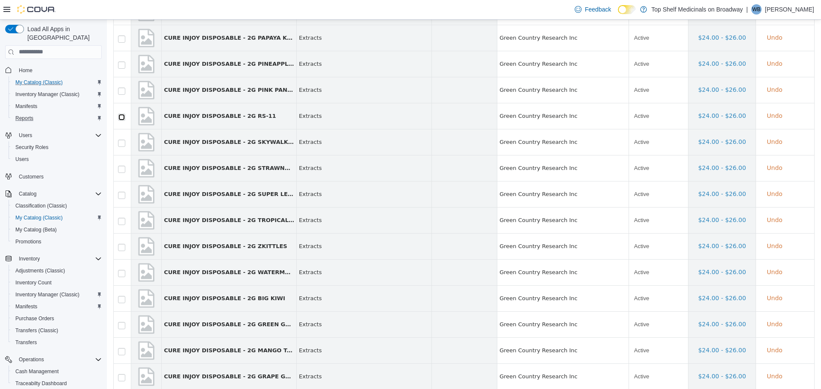
scroll to position [941, 0]
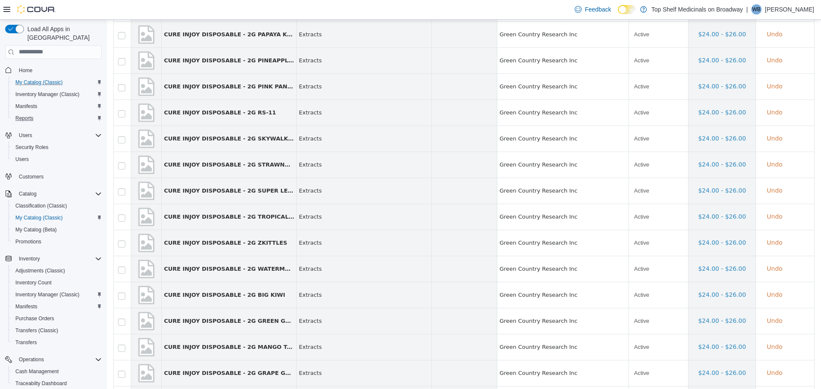
click at [127, 164] on label at bounding box center [128, 165] width 2 height 6
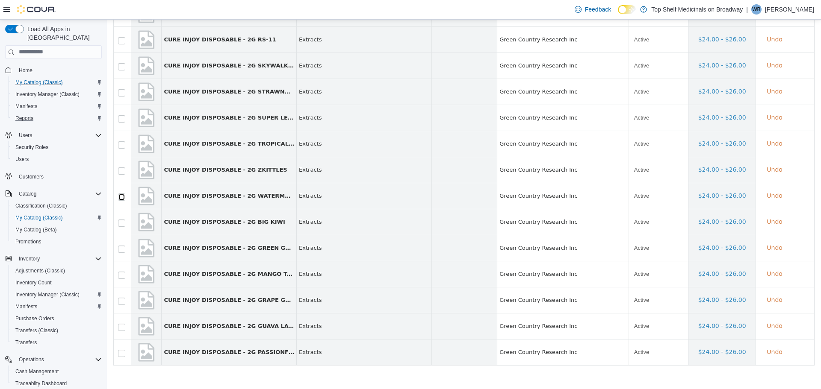
scroll to position [1015, 0]
click at [121, 243] on td at bounding box center [123, 246] width 18 height 26
click at [121, 252] on td at bounding box center [123, 246] width 18 height 26
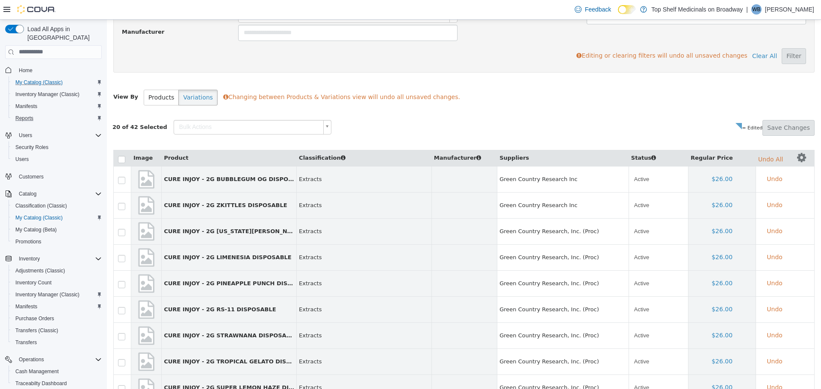
scroll to position [117, 0]
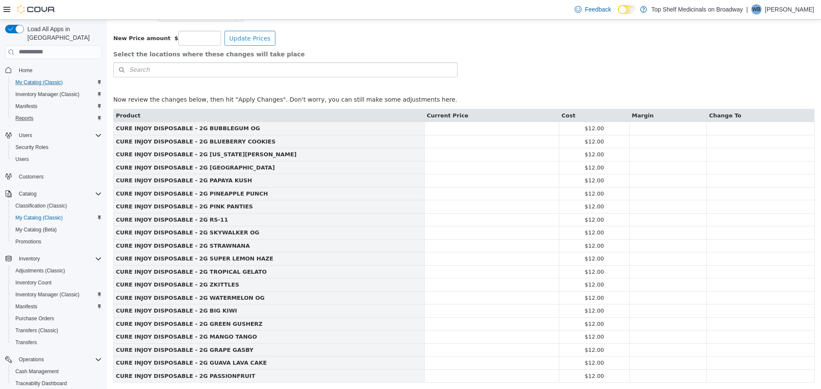
scroll to position [32, 0]
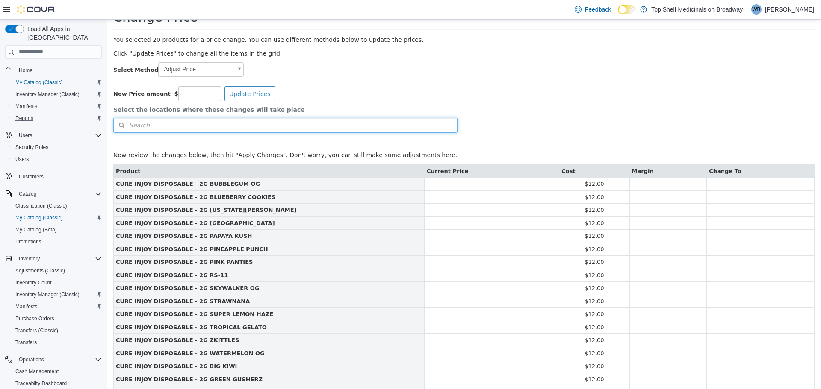
click at [194, 124] on button "Search" at bounding box center [285, 125] width 344 height 15
click at [447, 139] on icon at bounding box center [450, 140] width 6 height 6
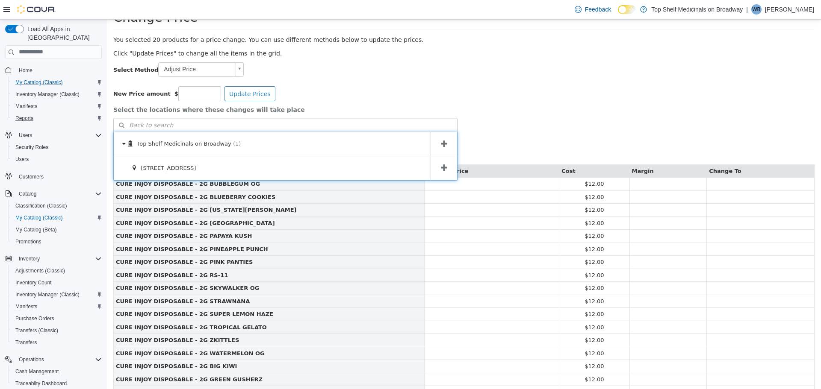
click at [445, 144] on span at bounding box center [444, 144] width 27 height 24
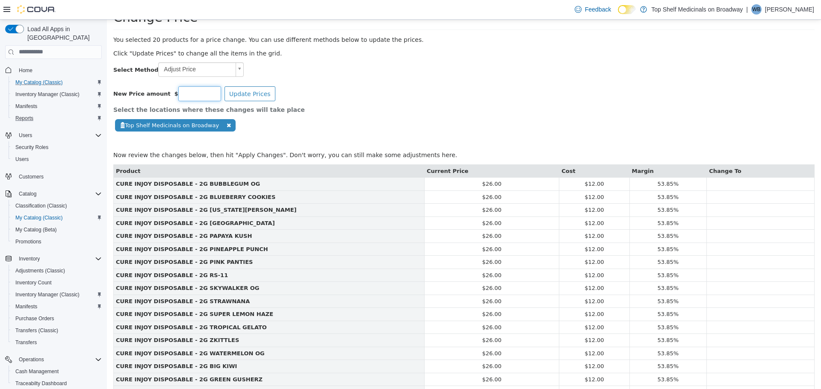
click at [199, 92] on input "number" at bounding box center [199, 93] width 43 height 15
type input "**"
click at [254, 91] on button "Update Prices" at bounding box center [249, 93] width 51 height 15
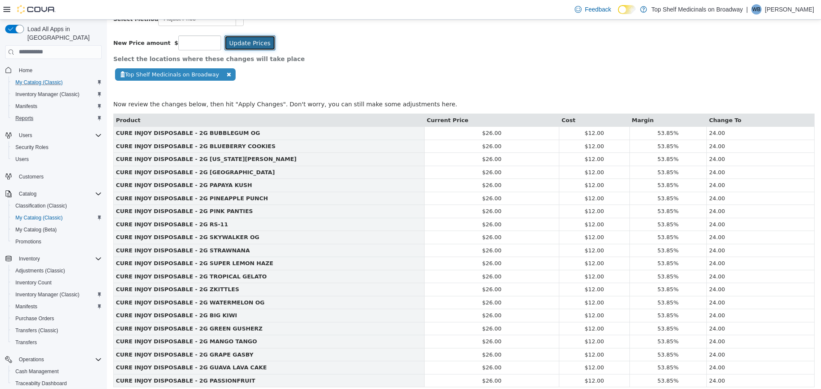
scroll to position [133, 0]
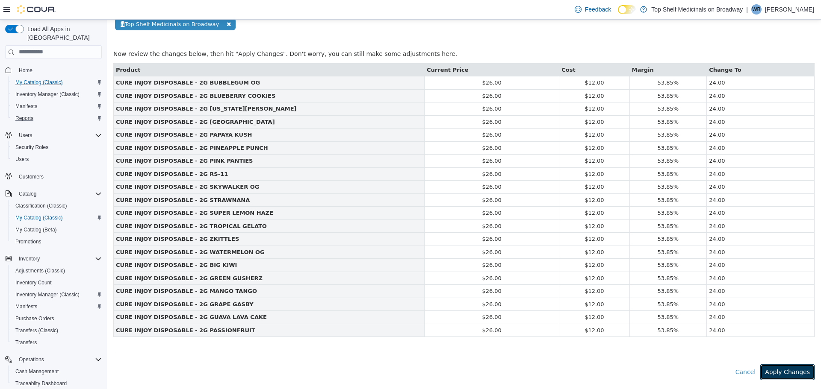
click at [791, 369] on button "Apply Changes" at bounding box center [787, 372] width 54 height 16
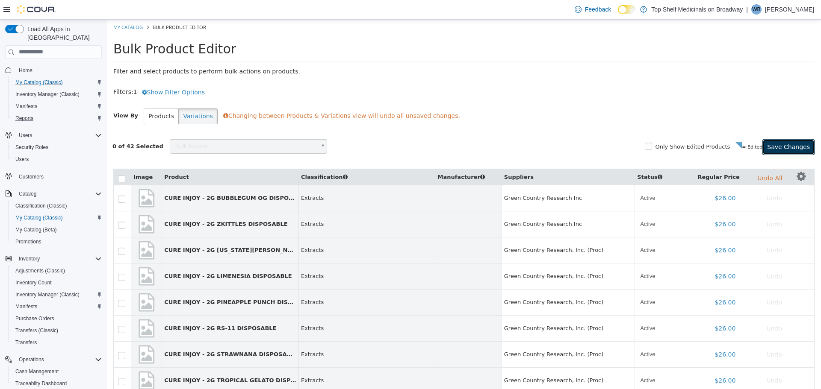
click at [776, 144] on button "Save Changes" at bounding box center [788, 147] width 52 height 16
click at [127, 27] on link "My Catalog" at bounding box center [128, 27] width 30 height 6
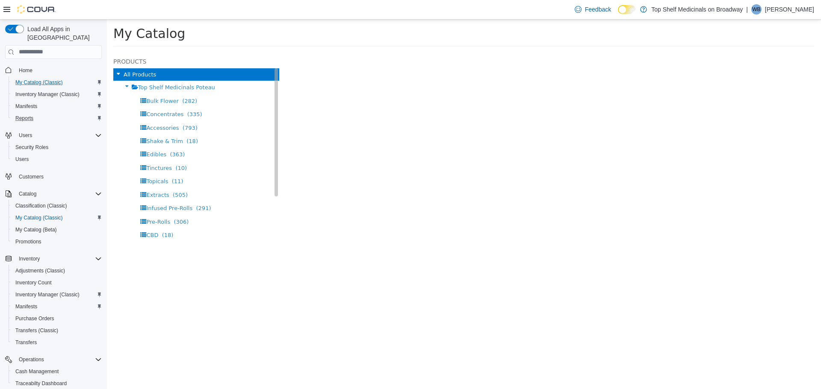
select select "**********"
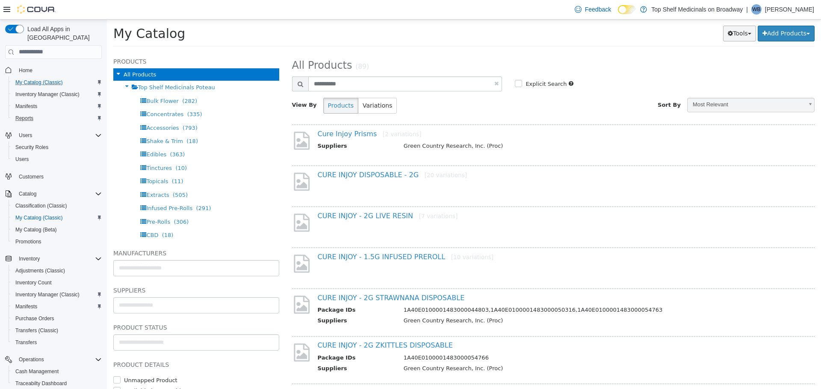
click at [742, 32] on button "Tools" at bounding box center [739, 33] width 33 height 16
click at [716, 74] on link "Bulk Product Editor" at bounding box center [715, 74] width 80 height 12
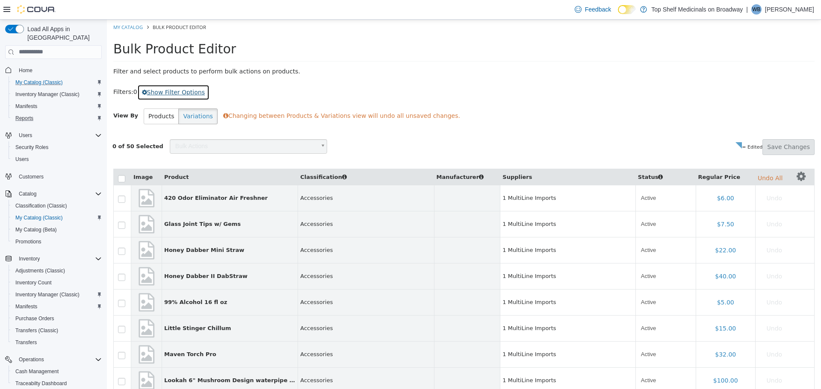
click at [171, 89] on button "Show Filter Options" at bounding box center [173, 92] width 72 height 16
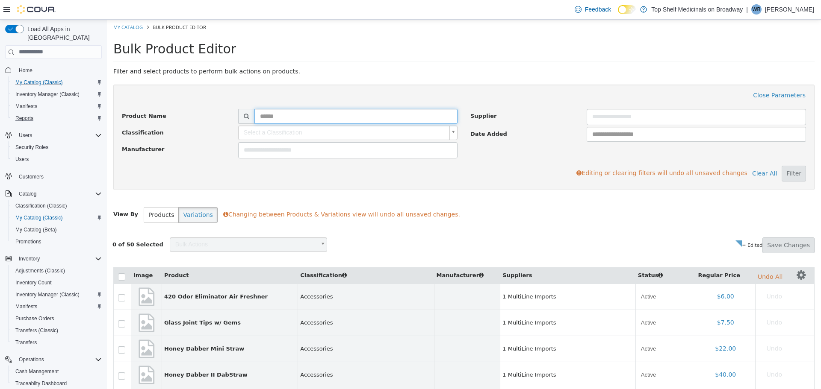
click at [307, 112] on input "text" at bounding box center [355, 116] width 203 height 15
type input "**********"
click at [791, 168] on button "Filter" at bounding box center [794, 173] width 24 height 16
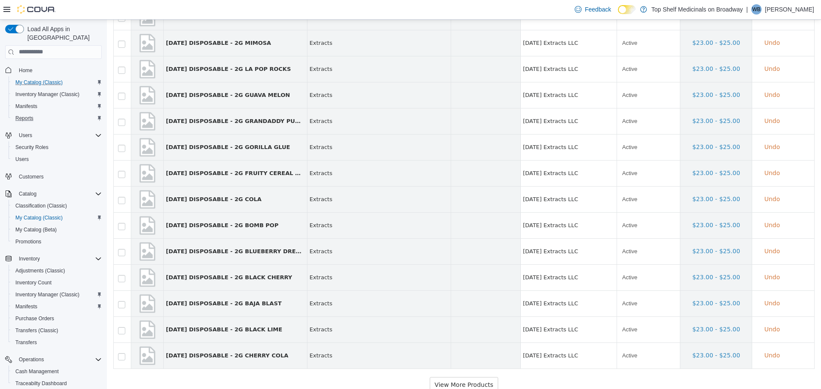
scroll to position [1239, 0]
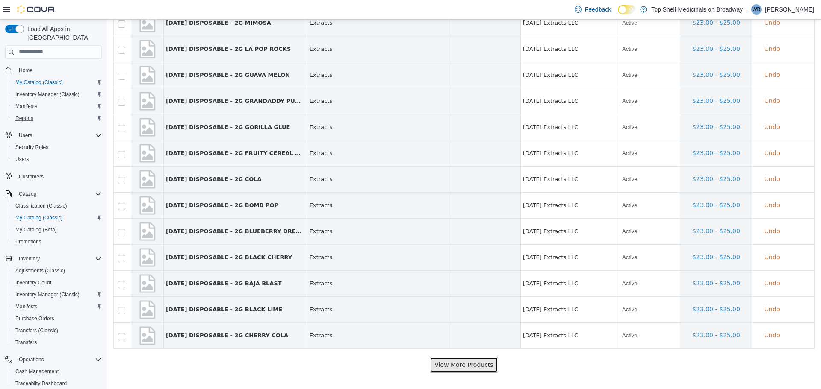
click at [470, 364] on button "View More Products" at bounding box center [464, 365] width 68 height 16
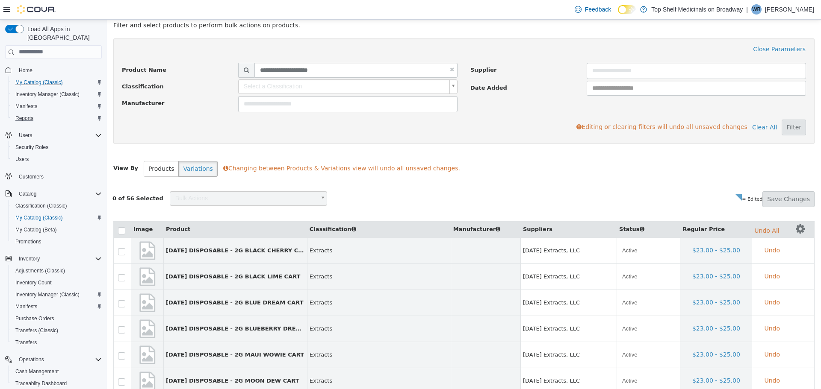
scroll to position [42, 0]
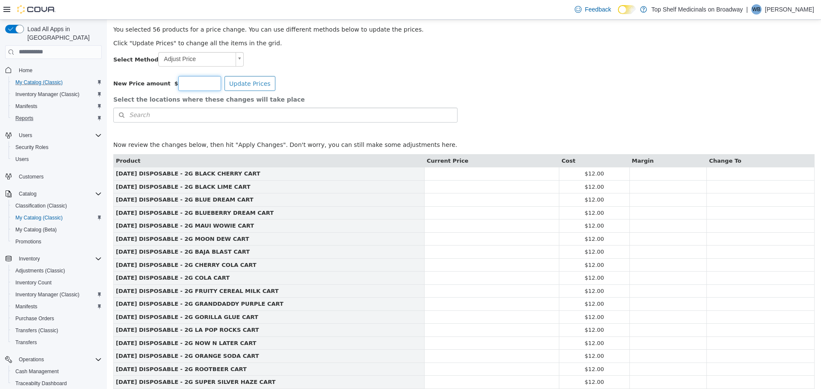
click at [194, 81] on input "number" at bounding box center [199, 83] width 43 height 15
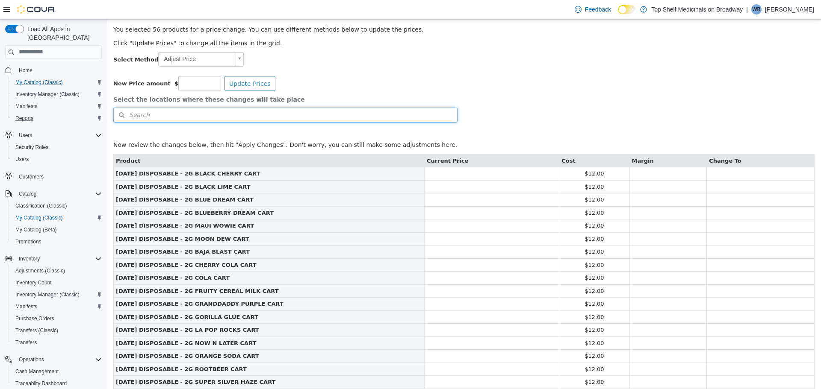
click at [275, 119] on button "Search" at bounding box center [285, 114] width 344 height 15
drag, startPoint x: 185, startPoint y: 85, endPoint x: 178, endPoint y: 87, distance: 6.6
click at [178, 87] on input "**" at bounding box center [199, 83] width 43 height 15
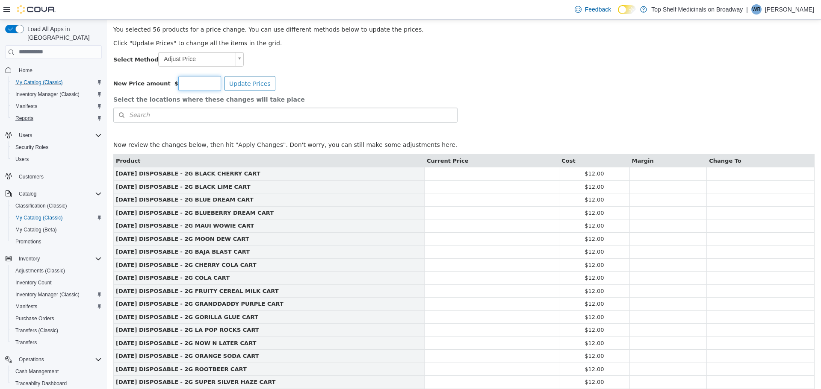
type input "**"
click at [352, 65] on div "**********" at bounding box center [464, 59] width 714 height 15
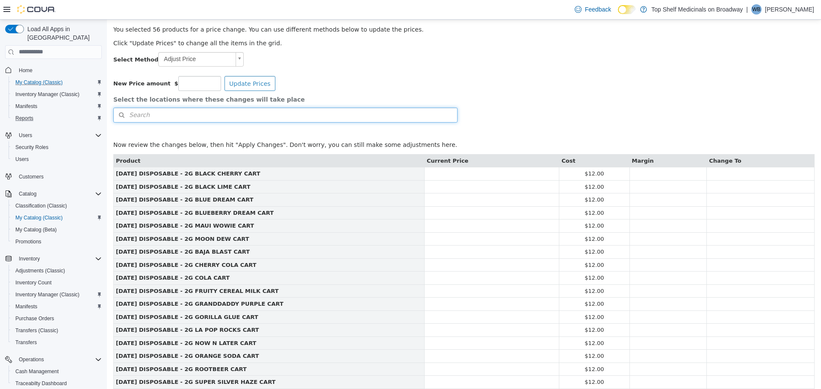
click at [322, 112] on button "Search" at bounding box center [285, 114] width 344 height 15
click at [426, 126] on span "or browse" at bounding box center [435, 130] width 44 height 15
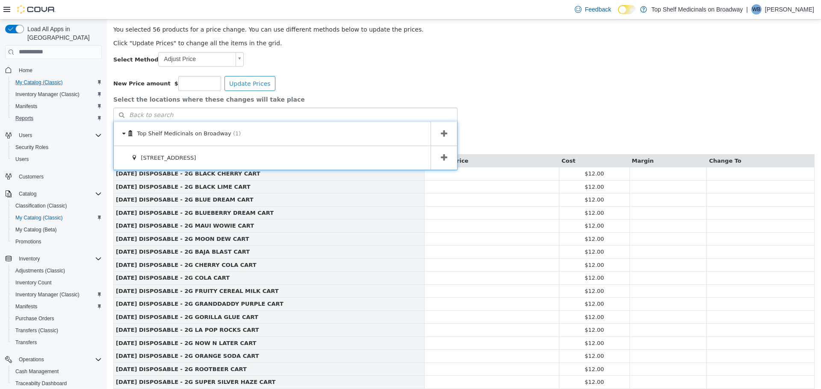
click at [442, 130] on span at bounding box center [444, 133] width 27 height 24
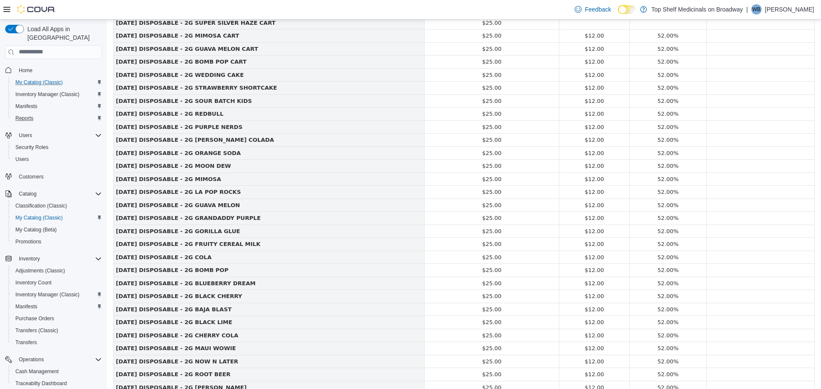
scroll to position [602, 0]
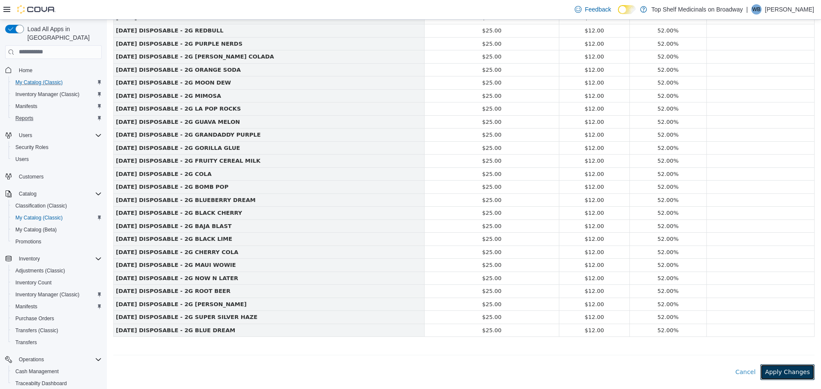
click at [774, 372] on button "Apply Changes" at bounding box center [787, 372] width 54 height 16
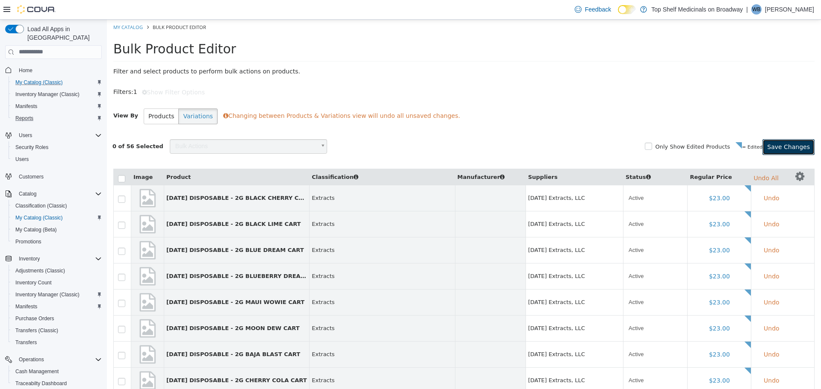
click at [777, 147] on button "Save Changes" at bounding box center [788, 147] width 52 height 16
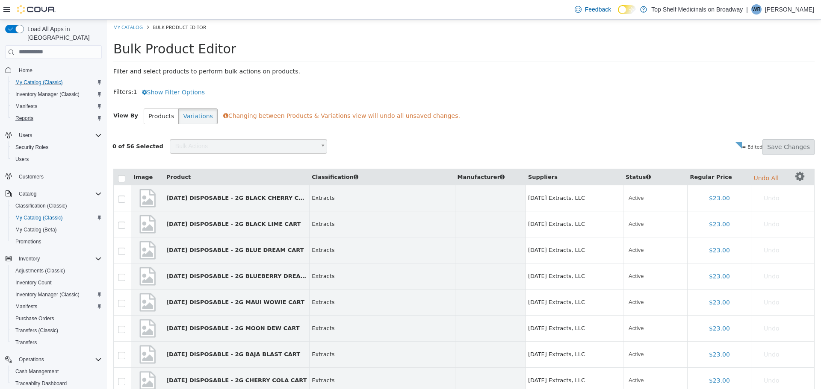
click at [127, 30] on li "My Catalog" at bounding box center [128, 27] width 31 height 8
click at [128, 23] on li "My Catalog" at bounding box center [128, 27] width 31 height 8
click at [129, 24] on link "My Catalog" at bounding box center [128, 27] width 30 height 6
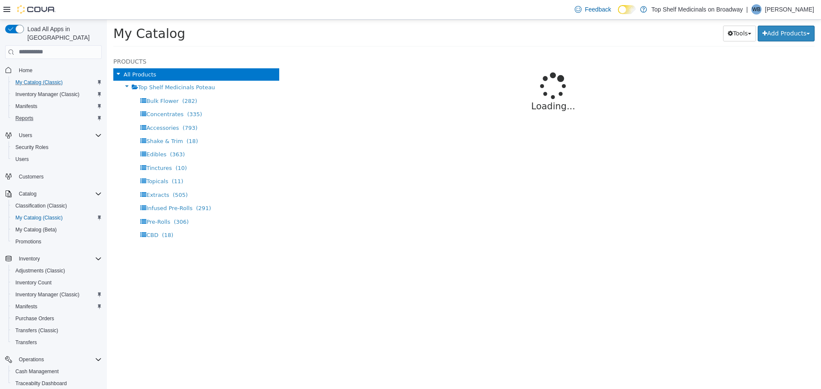
select select "**********"
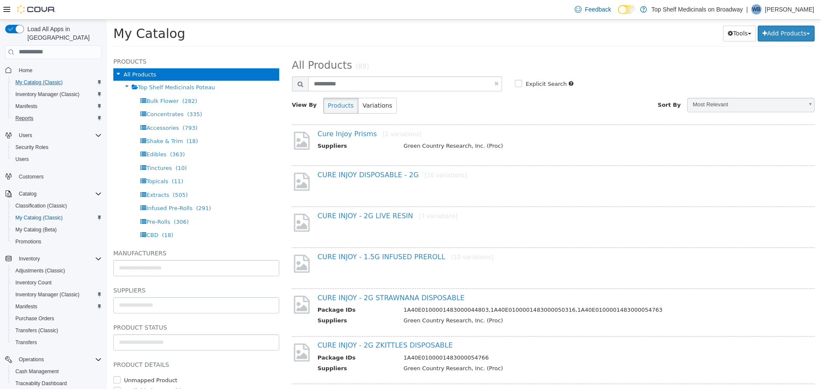
click at [494, 83] on link at bounding box center [496, 83] width 4 height 6
click at [495, 69] on h2 "All Products (89)" at bounding box center [554, 65] width 536 height 13
select select "**********"
